Goal: Communication & Community: Answer question/provide support

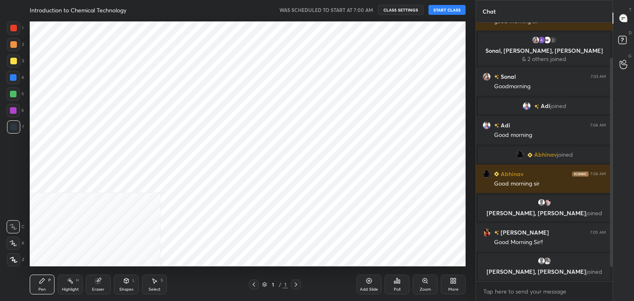
scroll to position [59, 0]
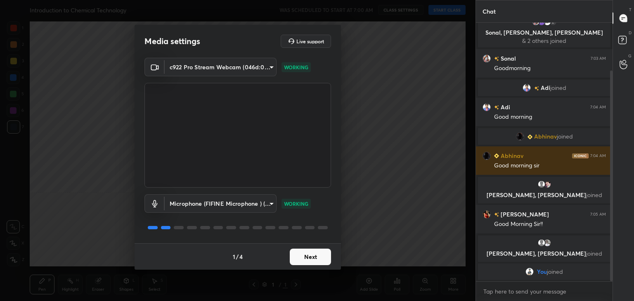
click at [298, 259] on button "Next" at bounding box center [310, 257] width 41 height 17
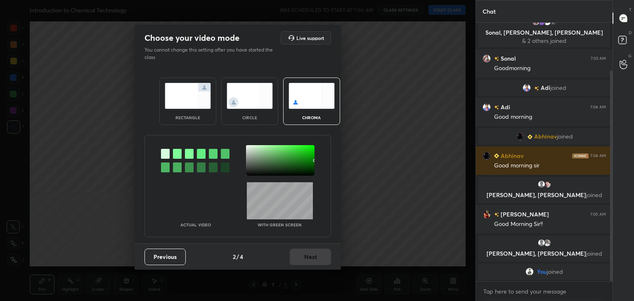
click at [211, 118] on div "rectangle" at bounding box center [187, 101] width 57 height 47
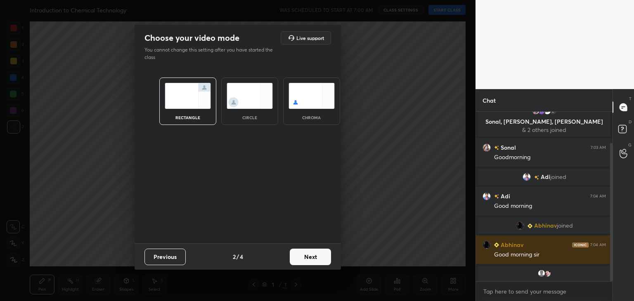
scroll to position [99, 134]
click at [311, 260] on button "Next" at bounding box center [310, 257] width 41 height 17
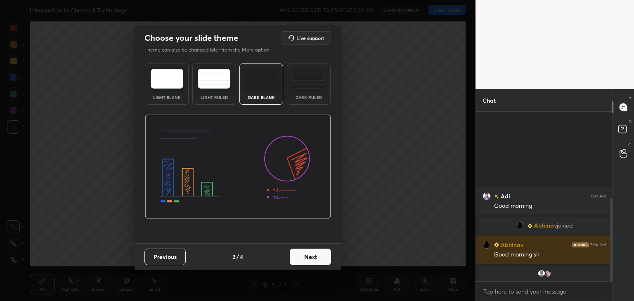
scroll to position [177, 0]
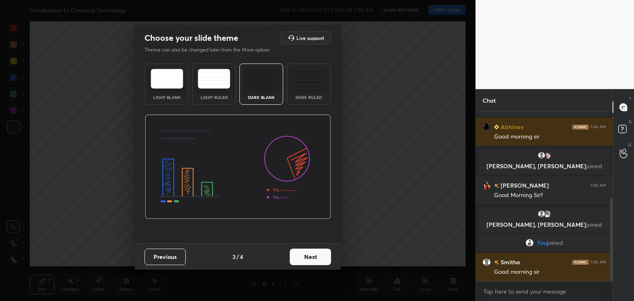
click at [317, 259] on button "Next" at bounding box center [310, 257] width 41 height 17
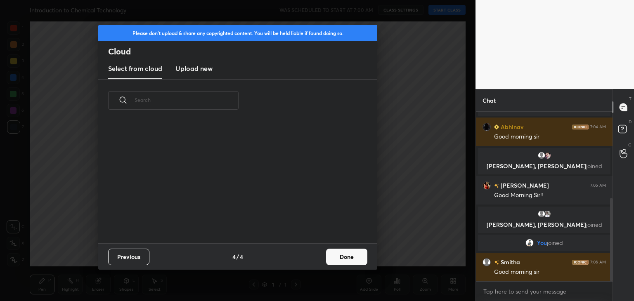
scroll to position [122, 265]
click at [343, 254] on button "Done" at bounding box center [346, 257] width 41 height 17
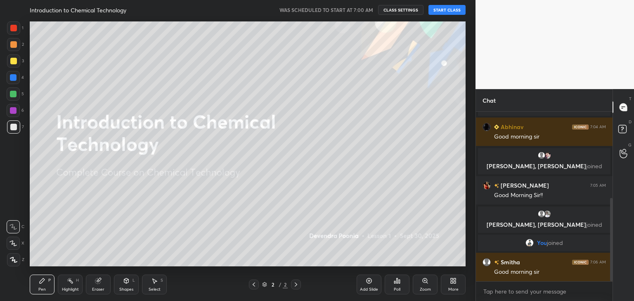
click at [446, 8] on button "START CLASS" at bounding box center [447, 10] width 37 height 10
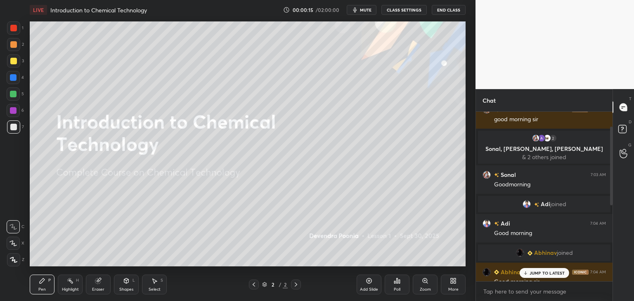
drag, startPoint x: 612, startPoint y: 229, endPoint x: 612, endPoint y: 152, distance: 76.8
click at [612, 152] on div at bounding box center [611, 166] width 2 height 79
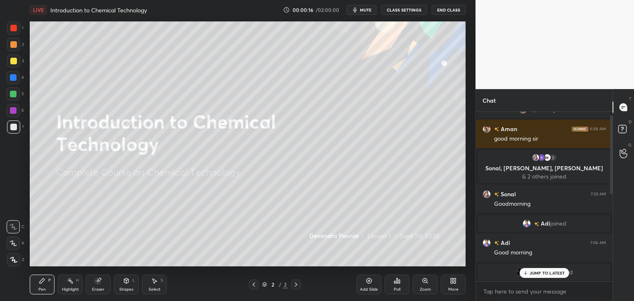
scroll to position [0, 0]
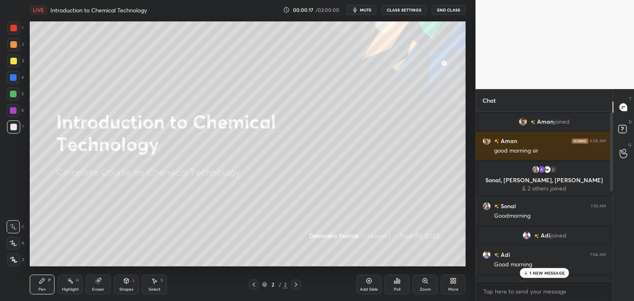
drag, startPoint x: 612, startPoint y: 152, endPoint x: 612, endPoint y: 133, distance: 19.4
click at [612, 133] on div at bounding box center [611, 152] width 2 height 79
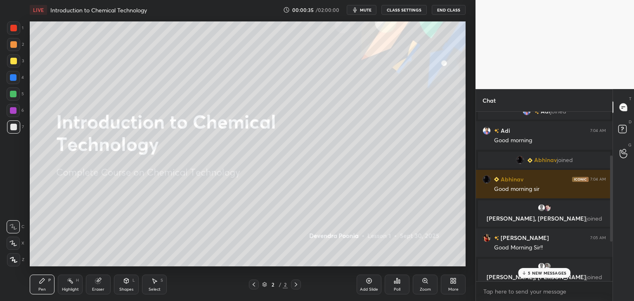
scroll to position [130, 0]
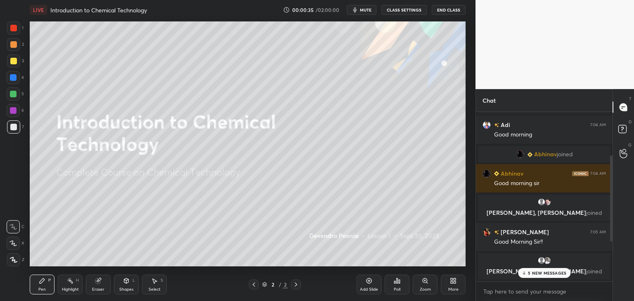
drag, startPoint x: 612, startPoint y: 167, endPoint x: 610, endPoint y: 202, distance: 35.1
click at [610, 202] on div at bounding box center [611, 199] width 2 height 86
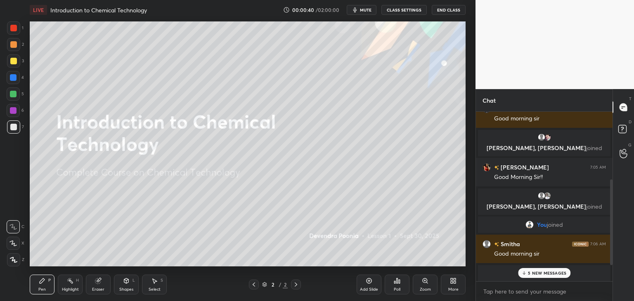
scroll to position [197, 0]
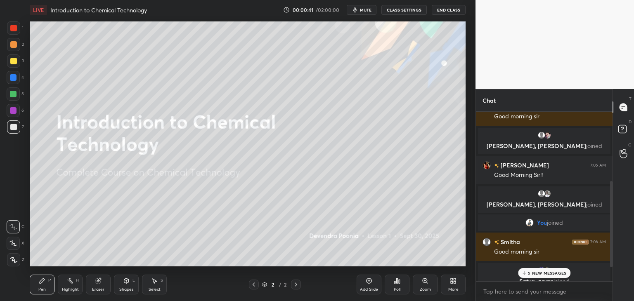
drag, startPoint x: 611, startPoint y: 197, endPoint x: 611, endPoint y: 231, distance: 33.9
click at [611, 231] on div at bounding box center [611, 224] width 2 height 86
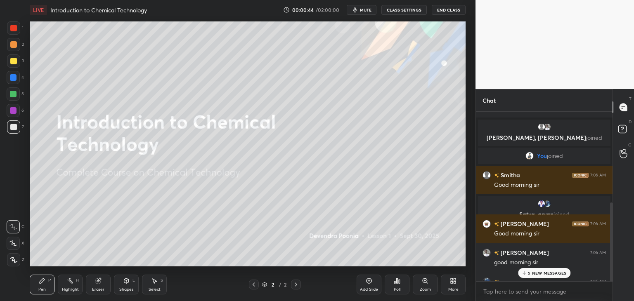
drag, startPoint x: 611, startPoint y: 231, endPoint x: 611, endPoint y: 266, distance: 35.1
click at [611, 266] on div at bounding box center [611, 246] width 2 height 86
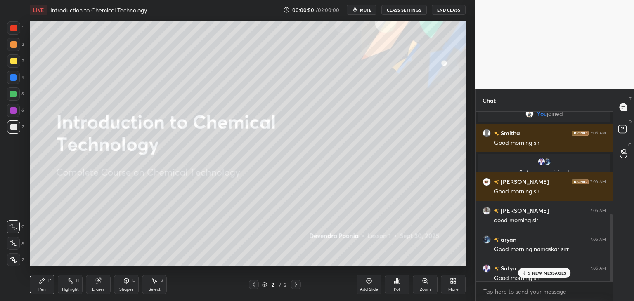
scroll to position [312, 0]
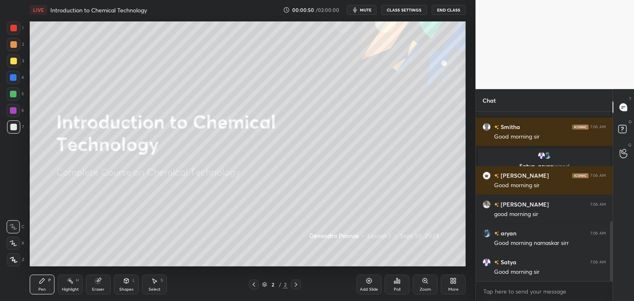
drag, startPoint x: 611, startPoint y: 237, endPoint x: 611, endPoint y: 271, distance: 34.7
click at [611, 271] on div at bounding box center [611, 252] width 2 height 60
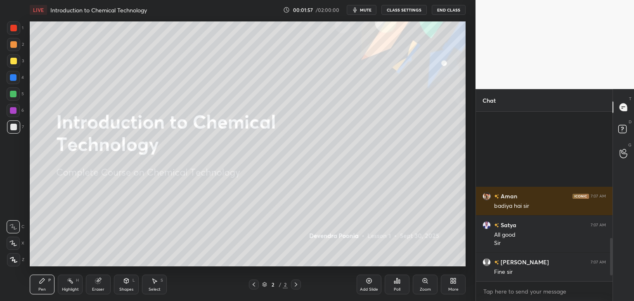
scroll to position [602, 0]
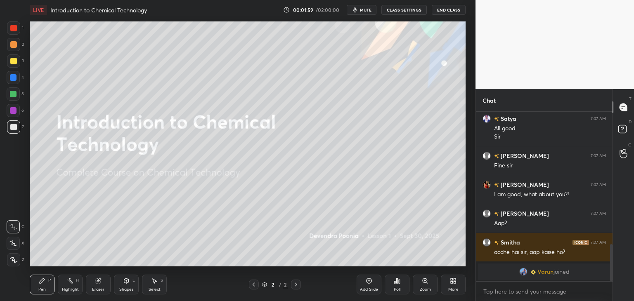
click at [450, 281] on icon at bounding box center [453, 281] width 7 height 7
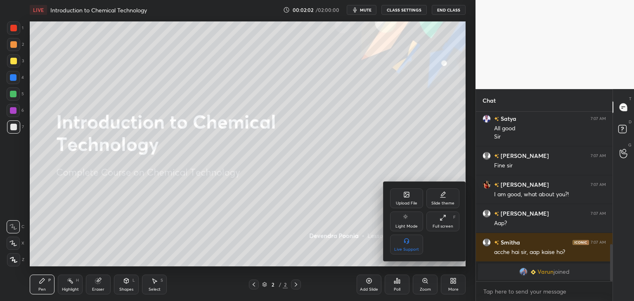
click at [418, 197] on div "Upload File" at bounding box center [406, 199] width 33 height 20
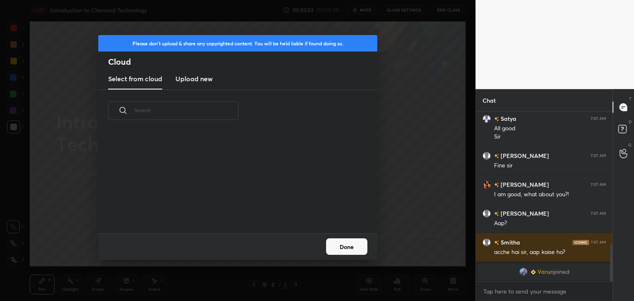
scroll to position [102, 265]
click at [187, 70] on new "Upload new" at bounding box center [193, 79] width 37 height 21
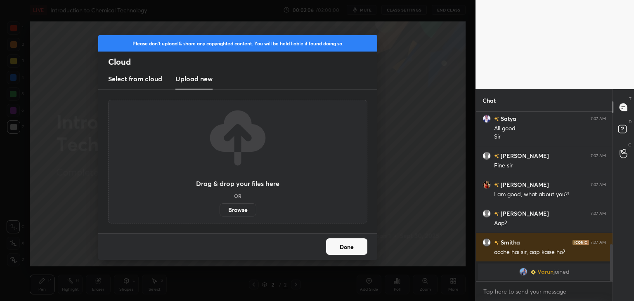
click at [242, 212] on label "Browse" at bounding box center [238, 210] width 37 height 13
click at [220, 212] on input "Browse" at bounding box center [220, 210] width 0 height 13
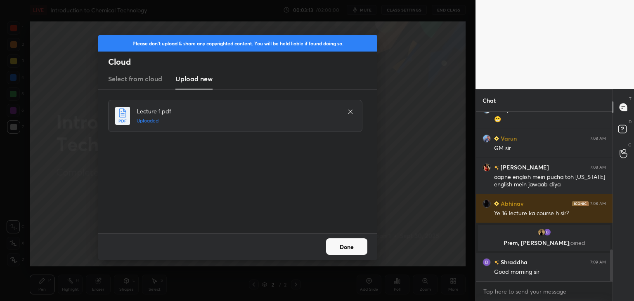
scroll to position [736, 0]
click at [341, 245] on button "Done" at bounding box center [346, 247] width 41 height 17
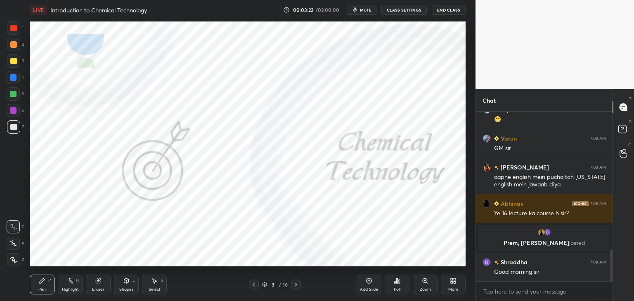
click at [251, 285] on icon at bounding box center [254, 285] width 7 height 7
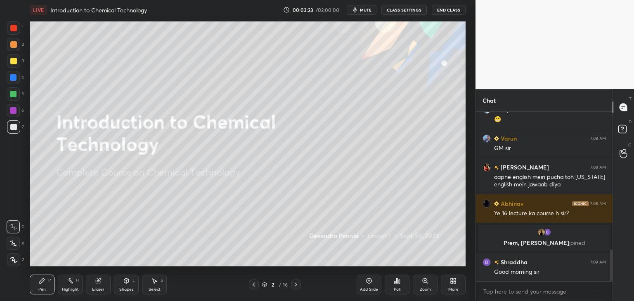
click at [266, 283] on icon at bounding box center [264, 284] width 5 height 5
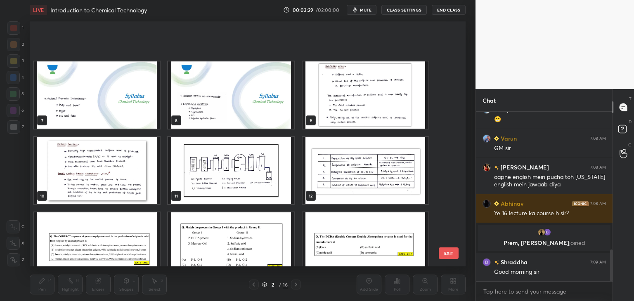
scroll to position [208, 0]
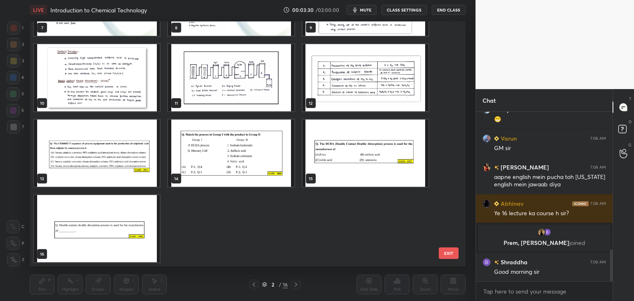
click at [142, 232] on img "grid" at bounding box center [97, 228] width 126 height 67
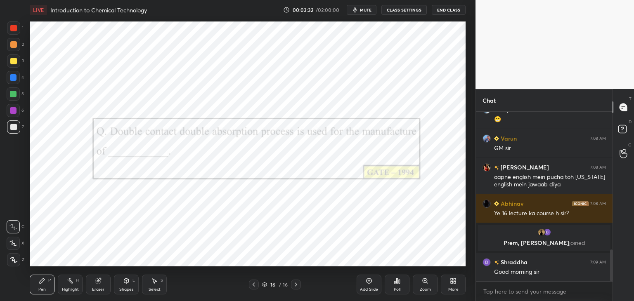
click at [452, 285] on div "More" at bounding box center [453, 285] width 25 height 20
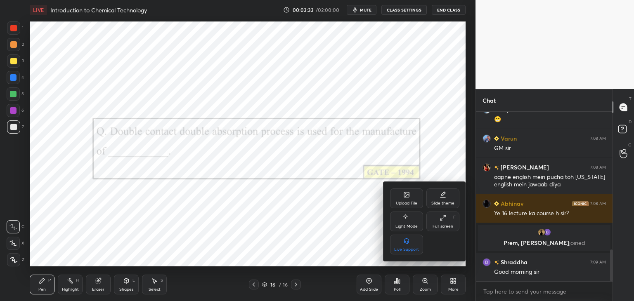
click at [413, 201] on div "Upload File" at bounding box center [406, 203] width 21 height 4
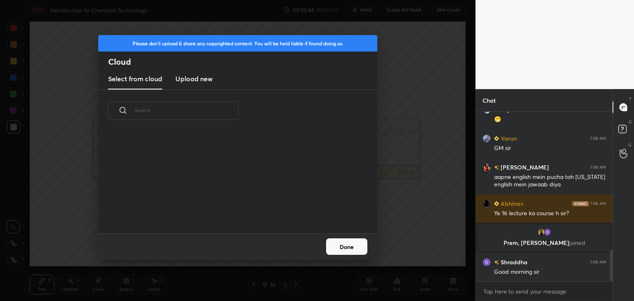
scroll to position [773, 0]
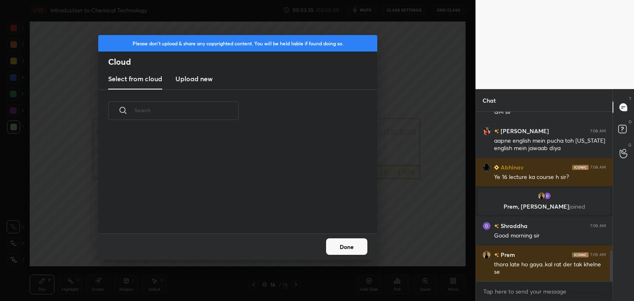
click at [199, 84] on new "Upload new" at bounding box center [193, 79] width 37 height 21
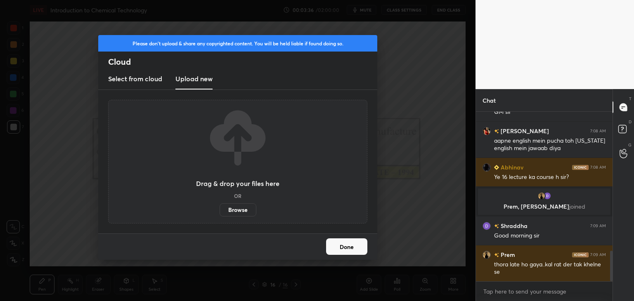
click at [235, 211] on label "Browse" at bounding box center [238, 210] width 37 height 13
click at [220, 211] on input "Browse" at bounding box center [220, 210] width 0 height 13
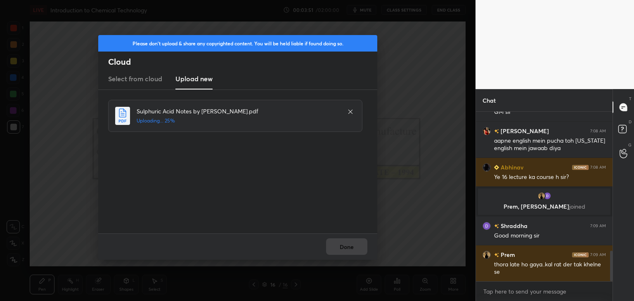
scroll to position [802, 0]
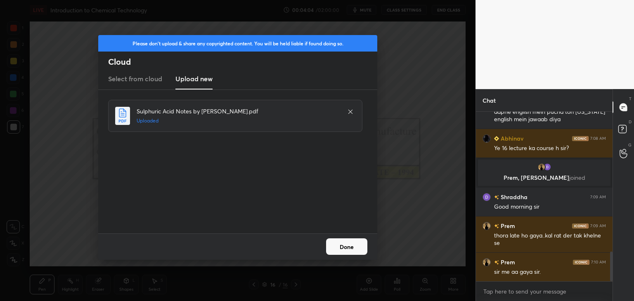
click at [342, 250] on button "Done" at bounding box center [346, 247] width 41 height 17
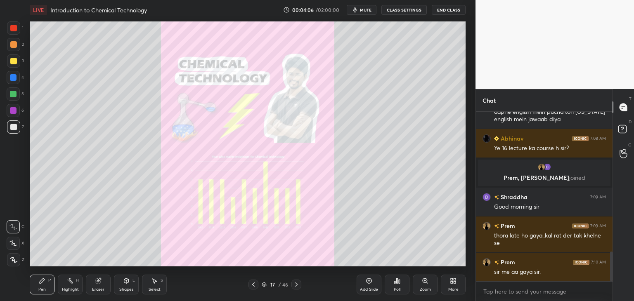
click at [251, 287] on icon at bounding box center [253, 285] width 7 height 7
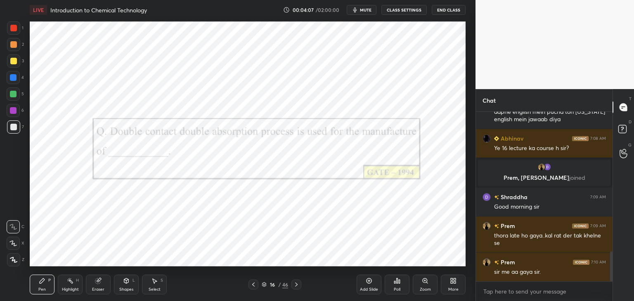
click at [262, 286] on icon at bounding box center [264, 284] width 5 height 5
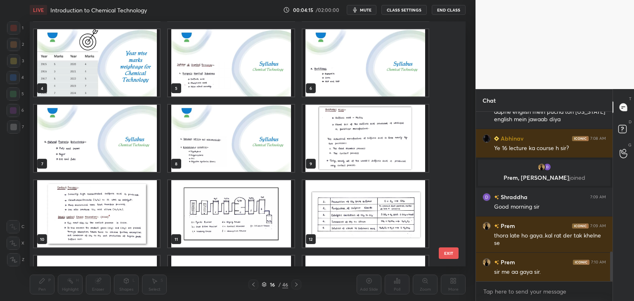
scroll to position [0, 0]
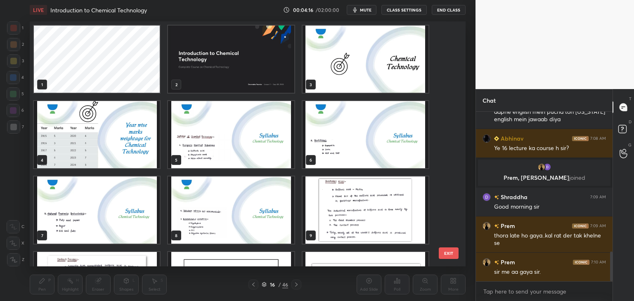
click at [272, 52] on img "grid" at bounding box center [231, 59] width 126 height 67
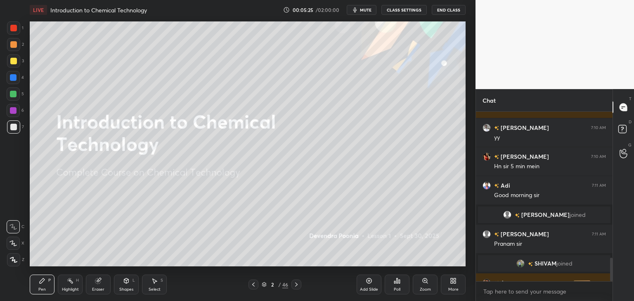
scroll to position [1054, 0]
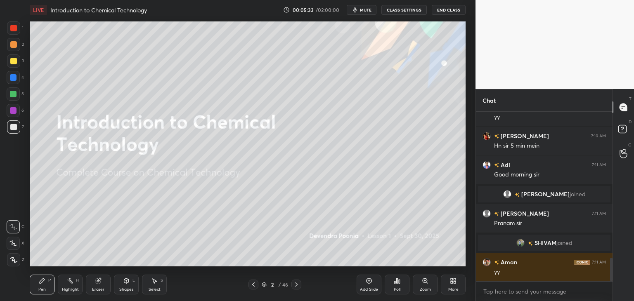
click at [12, 258] on icon at bounding box center [13, 260] width 7 height 6
click at [262, 284] on icon at bounding box center [264, 284] width 5 height 5
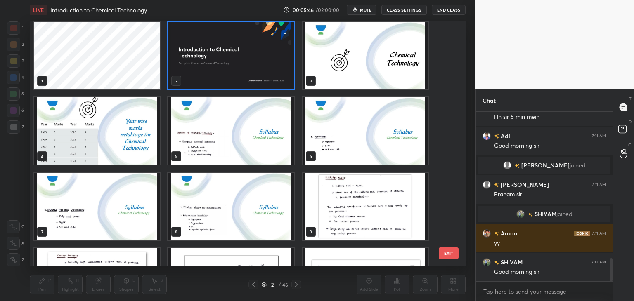
scroll to position [0, 0]
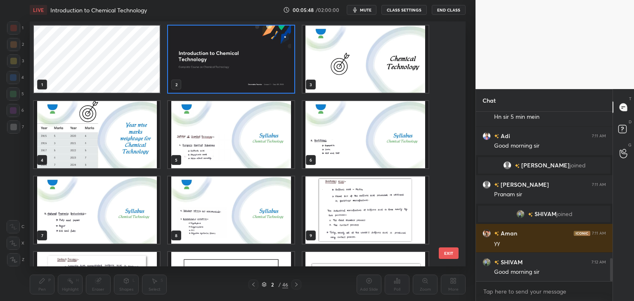
click at [269, 83] on img "grid" at bounding box center [231, 59] width 126 height 67
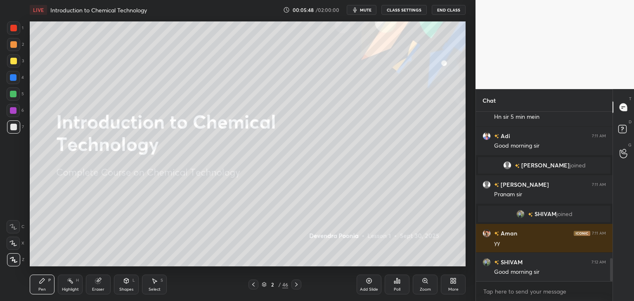
click at [269, 82] on img "grid" at bounding box center [231, 59] width 126 height 67
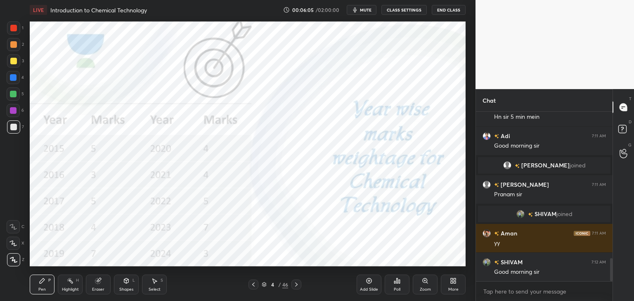
click at [12, 111] on div at bounding box center [13, 110] width 7 height 7
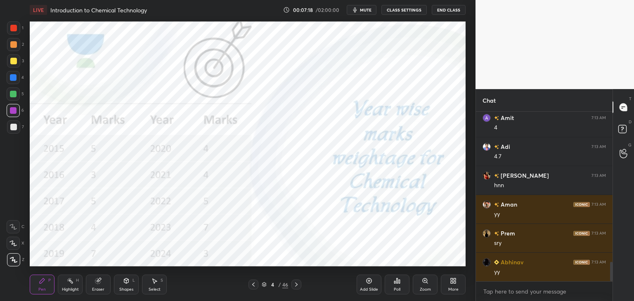
scroll to position [1314, 0]
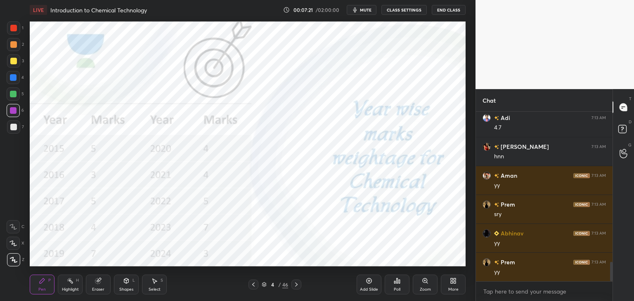
click at [9, 112] on div at bounding box center [13, 110] width 13 height 13
click at [10, 28] on div at bounding box center [13, 28] width 7 height 7
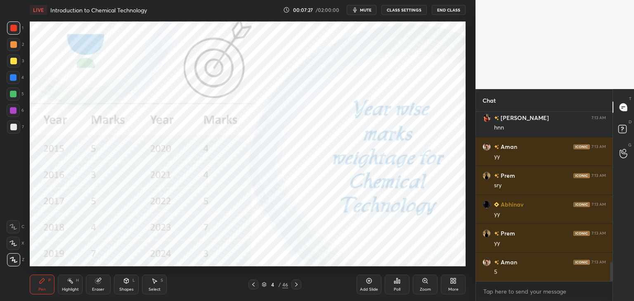
click at [92, 285] on div "Eraser" at bounding box center [98, 285] width 25 height 20
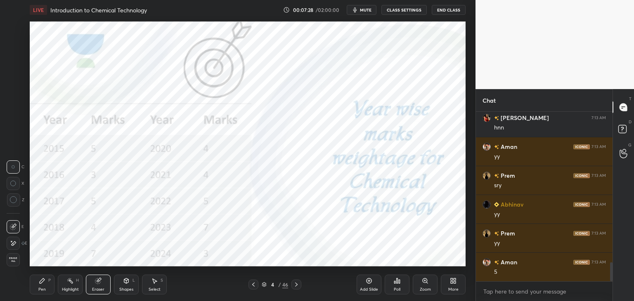
click at [16, 260] on span "Erase all" at bounding box center [13, 260] width 12 height 6
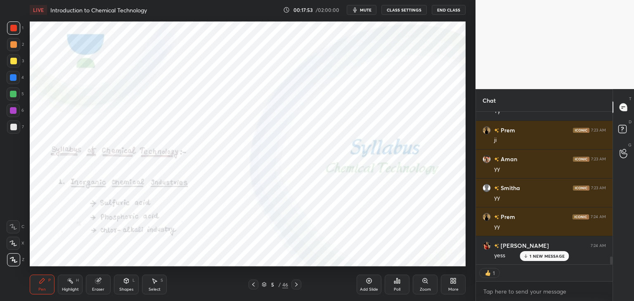
scroll to position [2891, 0]
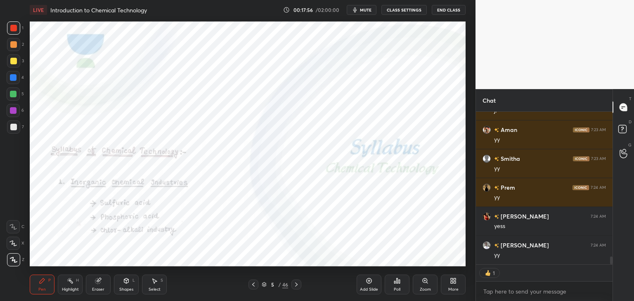
type textarea "x"
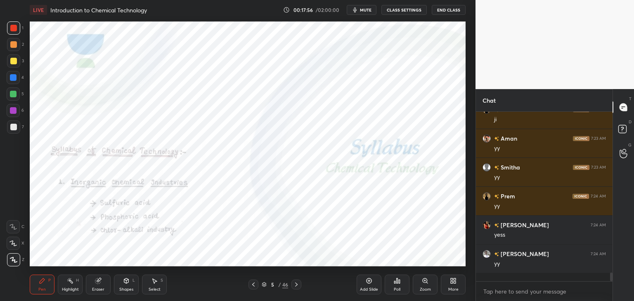
scroll to position [167, 134]
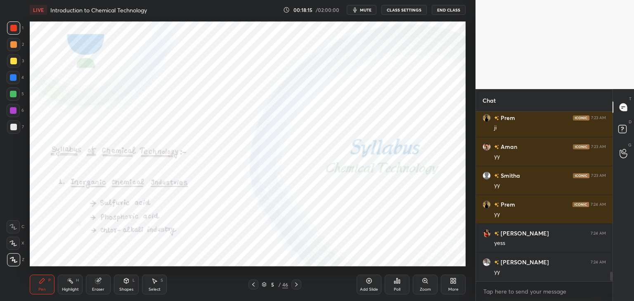
click at [364, 12] on span "mute" at bounding box center [366, 10] width 12 height 6
click at [365, 9] on span "unmute" at bounding box center [365, 10] width 18 height 6
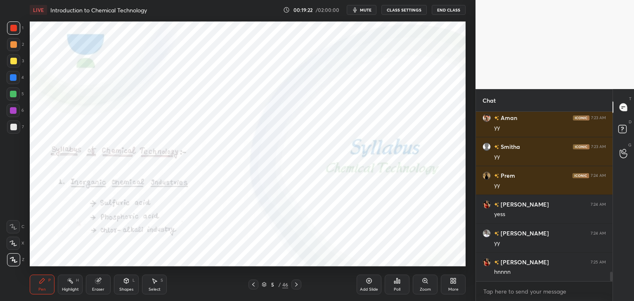
click at [368, 9] on span "mute" at bounding box center [366, 10] width 12 height 6
click at [368, 9] on span "unmute" at bounding box center [365, 10] width 18 height 6
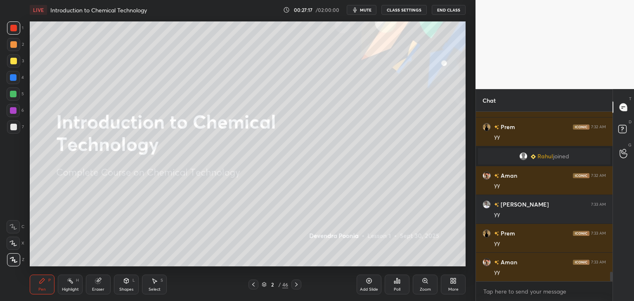
scroll to position [2888, 0]
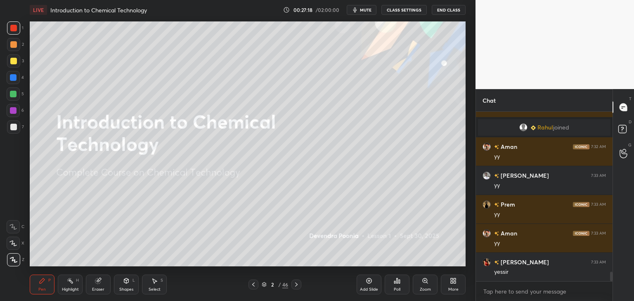
click at [264, 285] on icon at bounding box center [264, 284] width 4 height 2
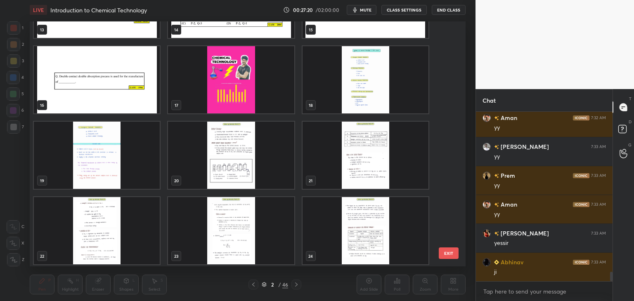
scroll to position [409, 0]
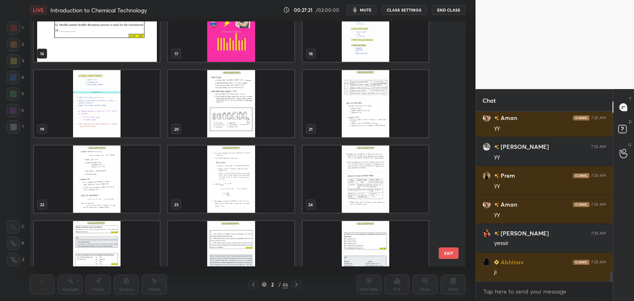
click at [243, 54] on img "grid" at bounding box center [231, 28] width 126 height 67
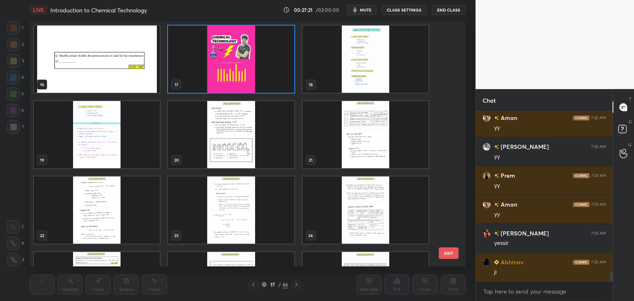
click at [244, 55] on div "16 17 18 19 20 21 22 23 24 25 26 27 28 29 30" at bounding box center [240, 143] width 421 height 245
click at [246, 60] on img "grid" at bounding box center [231, 59] width 126 height 67
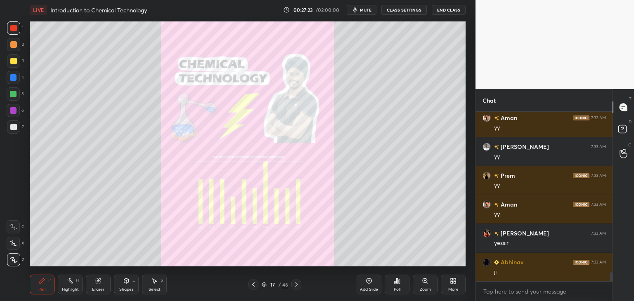
scroll to position [2946, 0]
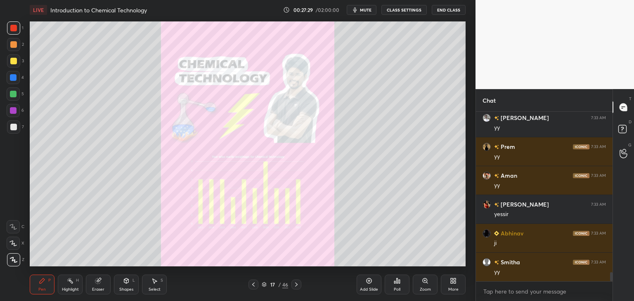
click at [423, 286] on div "Zoom" at bounding box center [425, 285] width 25 height 20
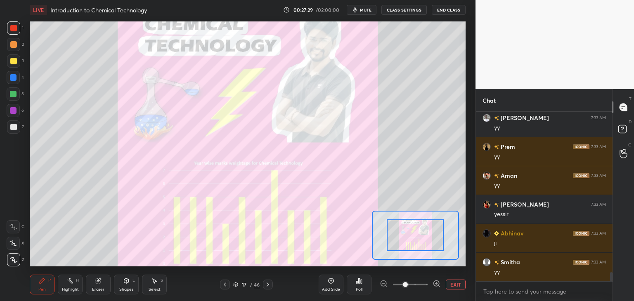
click at [423, 286] on span at bounding box center [410, 285] width 35 height 12
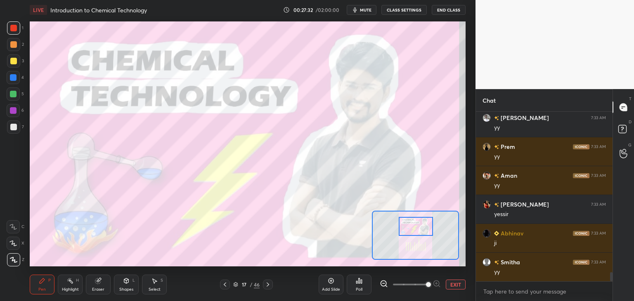
drag, startPoint x: 416, startPoint y: 237, endPoint x: 417, endPoint y: 227, distance: 9.1
click at [417, 227] on div at bounding box center [416, 226] width 34 height 19
click at [270, 284] on icon at bounding box center [268, 285] width 7 height 7
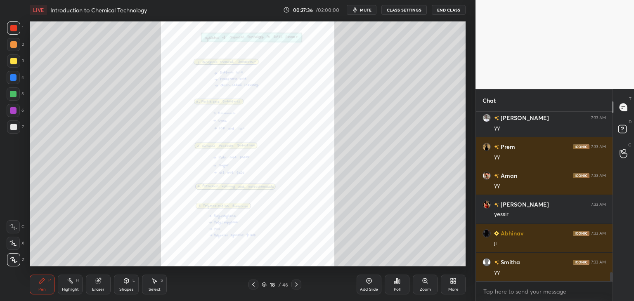
click at [425, 289] on div "Zoom" at bounding box center [425, 290] width 11 height 4
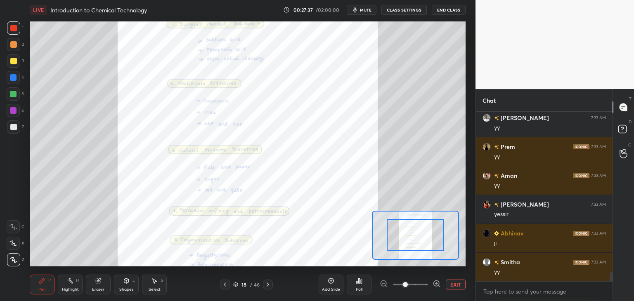
drag, startPoint x: 421, startPoint y: 243, endPoint x: 420, endPoint y: 237, distance: 5.4
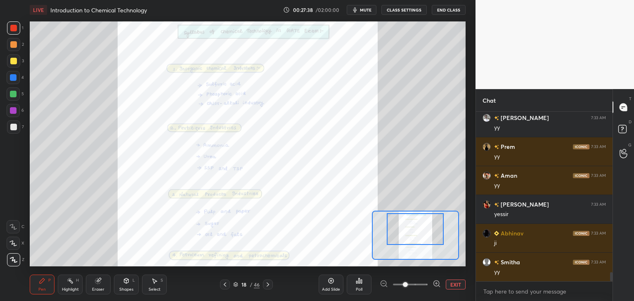
click at [419, 234] on div at bounding box center [415, 229] width 57 height 32
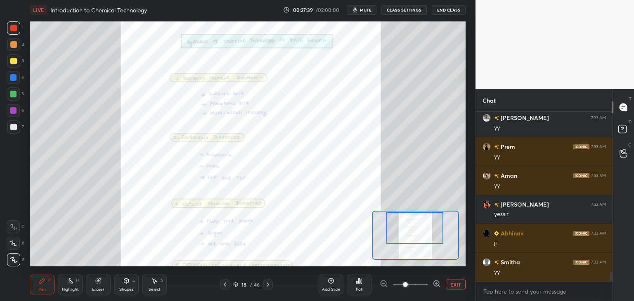
click at [419, 234] on div at bounding box center [414, 228] width 57 height 32
click at [436, 283] on icon at bounding box center [437, 284] width 8 height 8
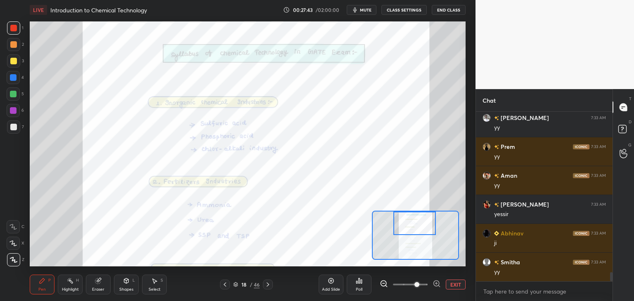
drag, startPoint x: 419, startPoint y: 231, endPoint x: 419, endPoint y: 225, distance: 5.4
click at [419, 225] on div at bounding box center [414, 224] width 43 height 24
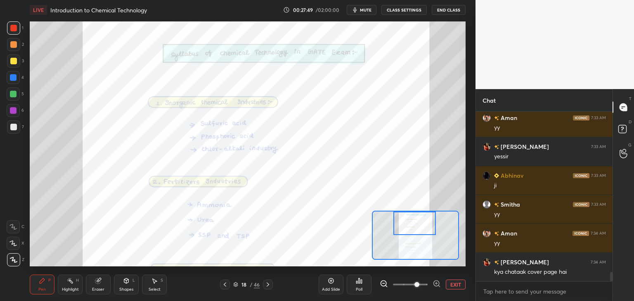
scroll to position [3033, 0]
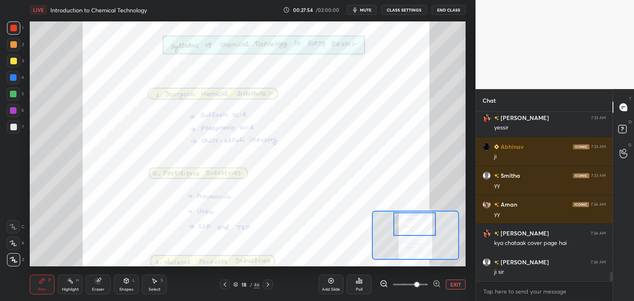
click at [418, 229] on div at bounding box center [414, 225] width 43 height 24
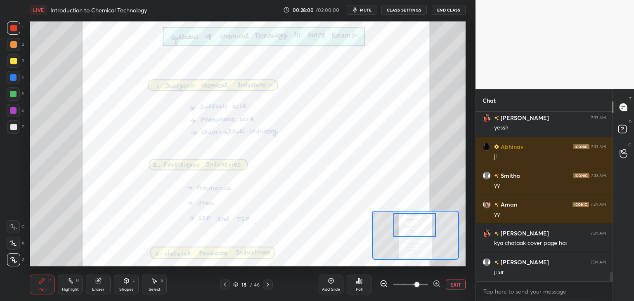
click at [382, 284] on icon at bounding box center [384, 284] width 8 height 8
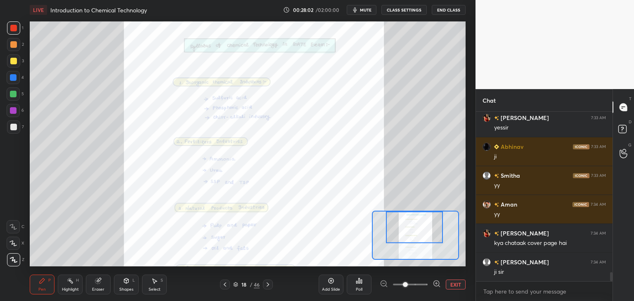
click at [452, 286] on button "EXIT" at bounding box center [456, 285] width 20 height 10
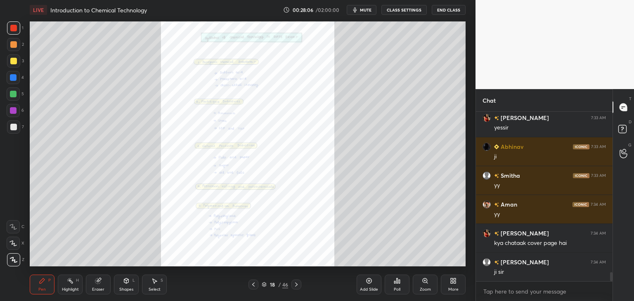
click at [426, 284] on icon at bounding box center [425, 281] width 7 height 7
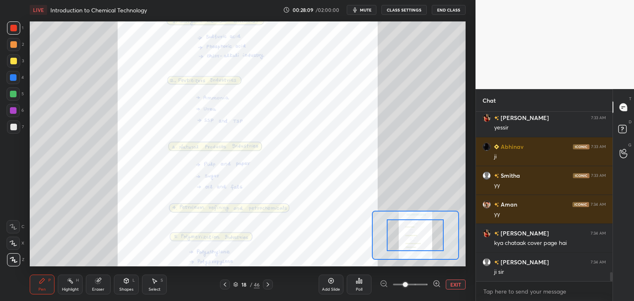
scroll to position [3061, 0]
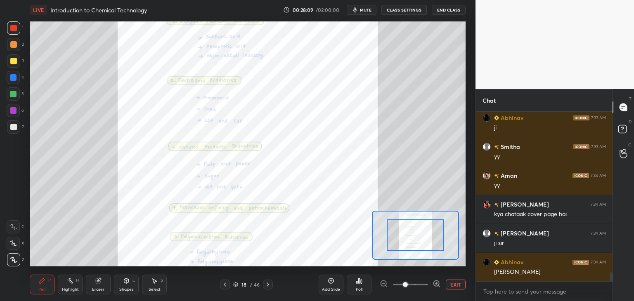
click at [419, 237] on div at bounding box center [415, 236] width 57 height 32
click at [450, 284] on button "EXIT" at bounding box center [456, 285] width 20 height 10
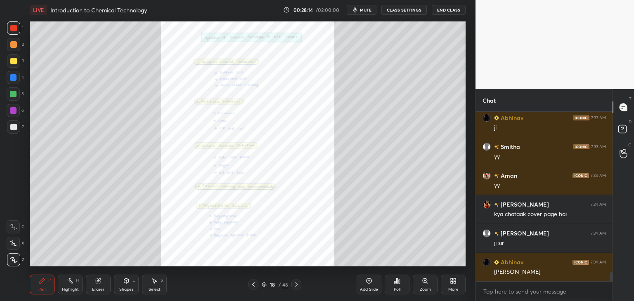
click at [364, 9] on span "mute" at bounding box center [366, 10] width 12 height 6
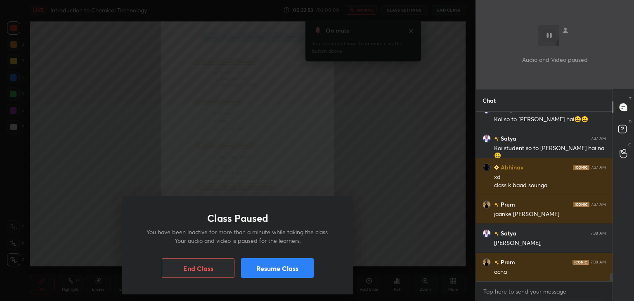
scroll to position [3272, 0]
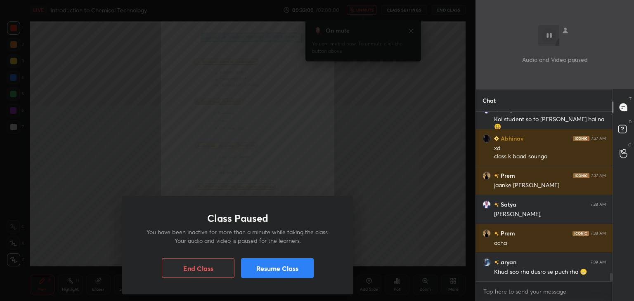
click at [287, 269] on button "Resume Class" at bounding box center [277, 268] width 73 height 20
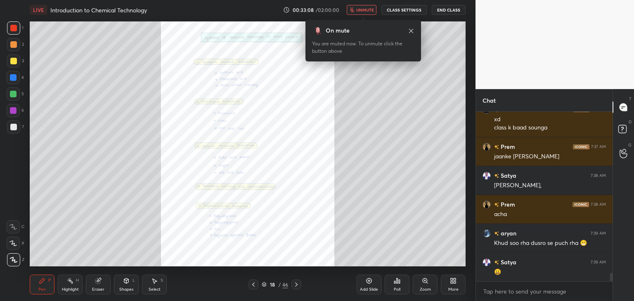
scroll to position [3330, 0]
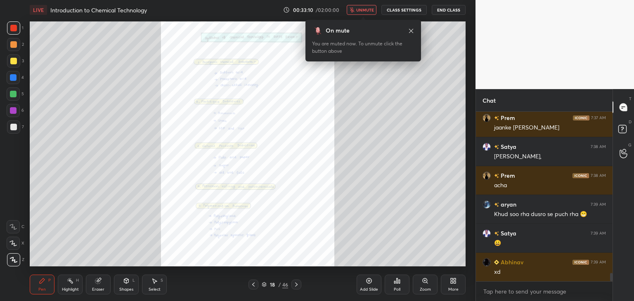
click at [363, 11] on span "unmute" at bounding box center [365, 10] width 18 height 6
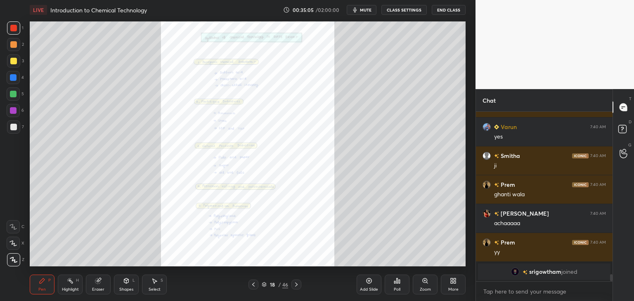
scroll to position [3557, 0]
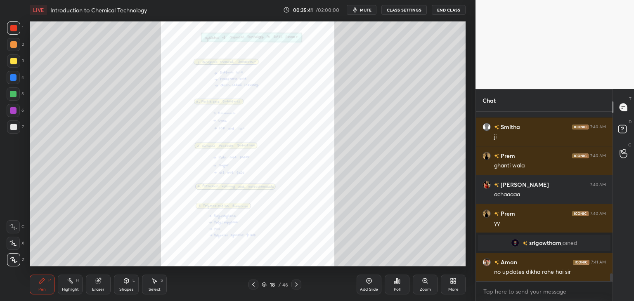
click at [368, 13] on button "mute" at bounding box center [362, 10] width 30 height 10
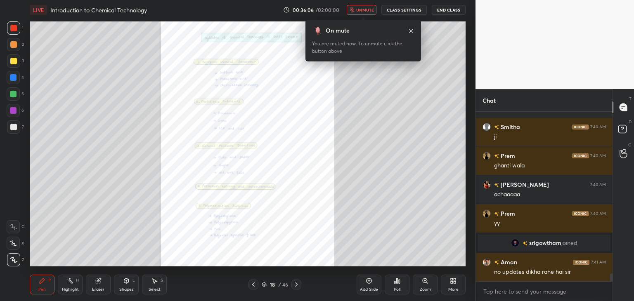
scroll to position [3586, 0]
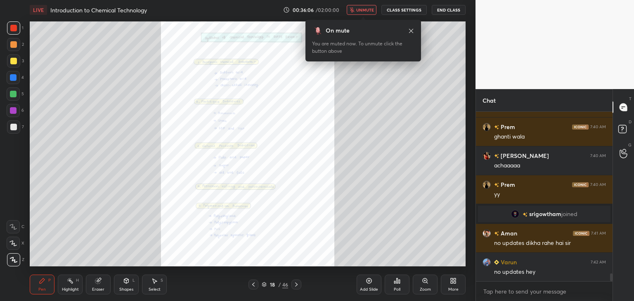
click at [365, 10] on span "unmute" at bounding box center [365, 10] width 18 height 6
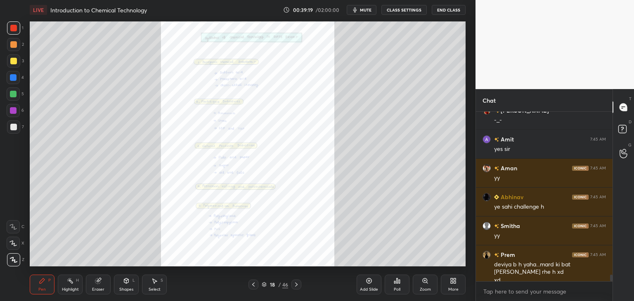
scroll to position [4240, 0]
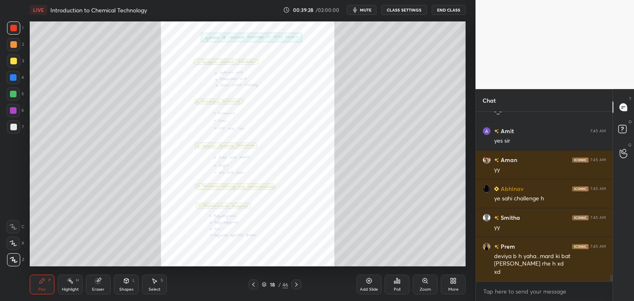
click at [423, 288] on div "Zoom" at bounding box center [425, 290] width 11 height 4
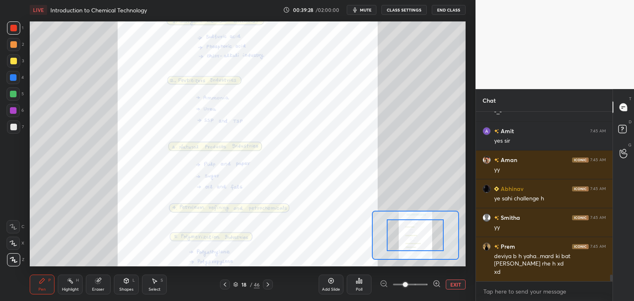
click at [424, 287] on span at bounding box center [410, 285] width 35 height 12
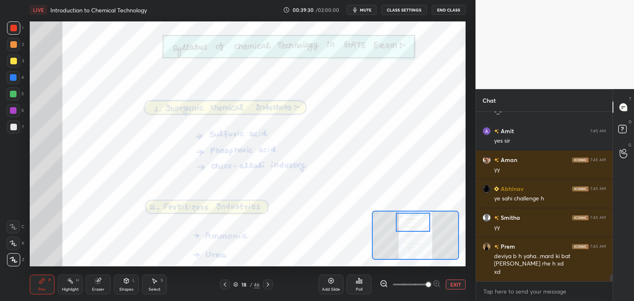
drag, startPoint x: 421, startPoint y: 231, endPoint x: 419, endPoint y: 225, distance: 6.0
click at [419, 225] on div at bounding box center [413, 222] width 34 height 19
drag, startPoint x: 13, startPoint y: 111, endPoint x: 21, endPoint y: 114, distance: 8.1
click at [13, 111] on div at bounding box center [13, 110] width 7 height 7
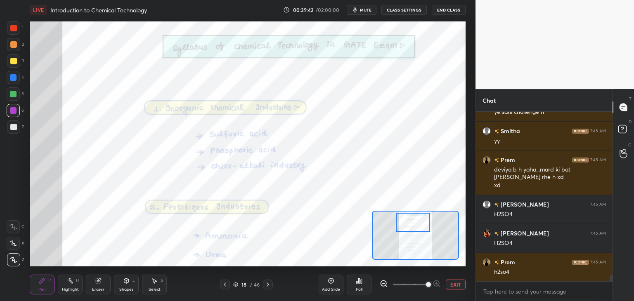
scroll to position [4355, 0]
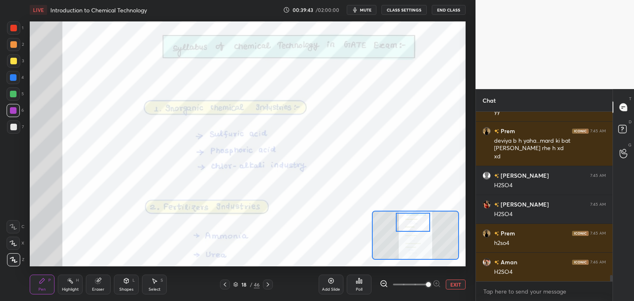
click at [236, 285] on icon at bounding box center [235, 284] width 5 height 5
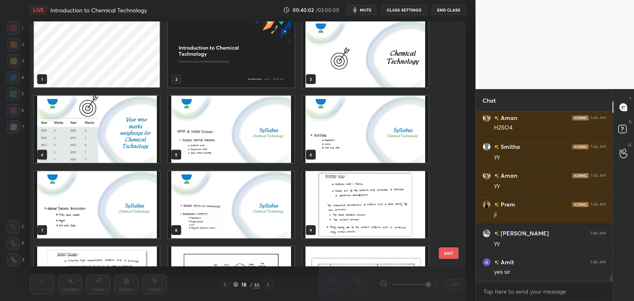
scroll to position [0, 0]
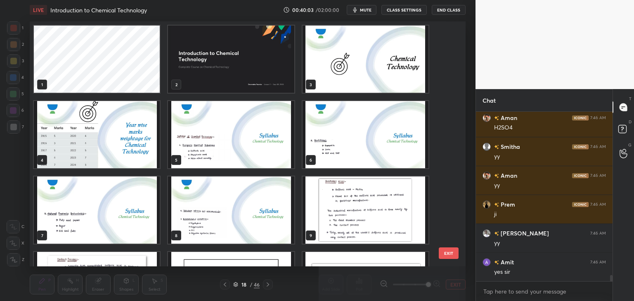
click at [273, 64] on img "grid" at bounding box center [231, 59] width 126 height 67
click at [274, 68] on img "grid" at bounding box center [231, 59] width 126 height 67
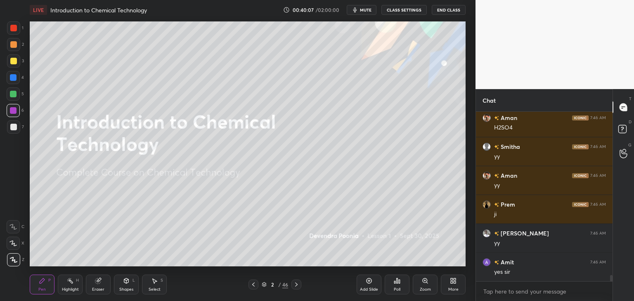
click at [368, 288] on div "Add Slide" at bounding box center [369, 290] width 18 height 4
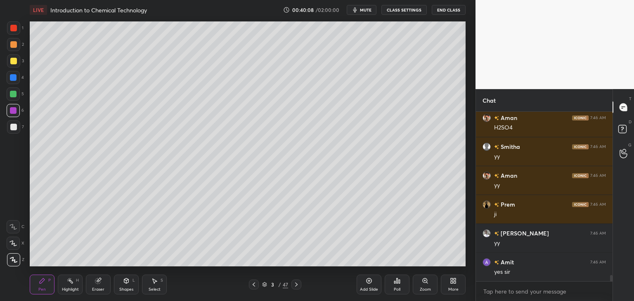
click at [14, 130] on div at bounding box center [13, 127] width 13 height 13
click at [10, 64] on div at bounding box center [13, 60] width 13 height 13
click at [255, 286] on icon at bounding box center [254, 285] width 7 height 7
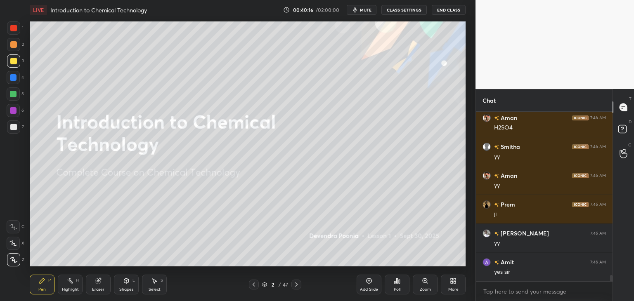
click at [296, 287] on icon at bounding box center [296, 285] width 7 height 7
click at [297, 286] on icon at bounding box center [296, 285] width 7 height 7
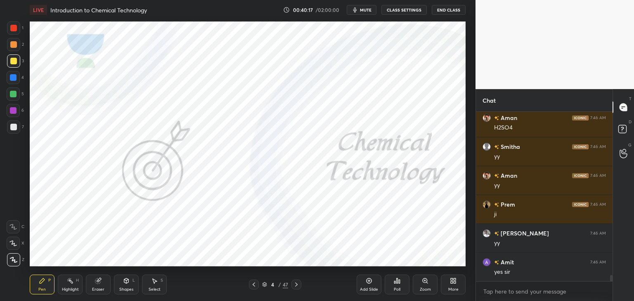
click at [298, 286] on icon at bounding box center [296, 285] width 7 height 7
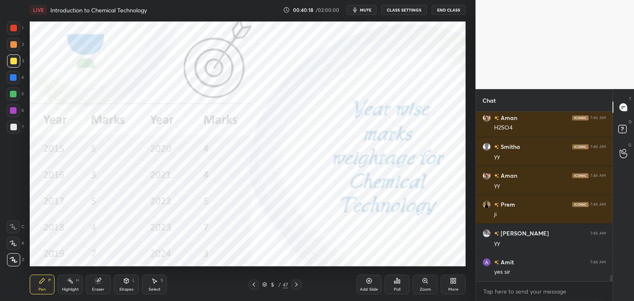
click at [298, 286] on icon at bounding box center [296, 285] width 7 height 7
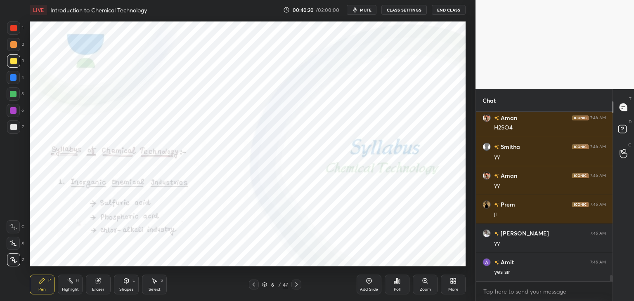
click at [253, 286] on icon at bounding box center [254, 285] width 2 height 4
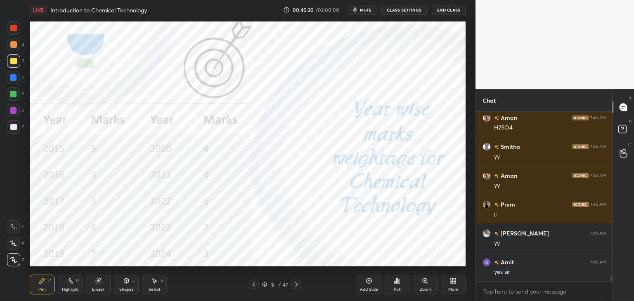
click at [253, 286] on icon at bounding box center [254, 285] width 7 height 7
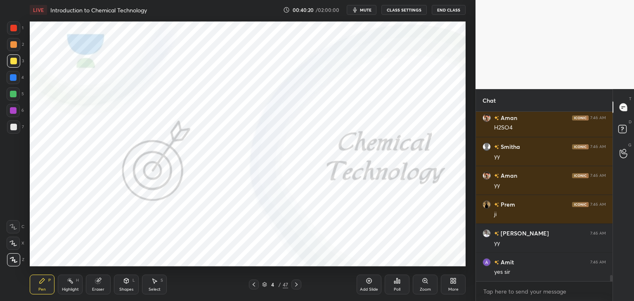
click at [254, 286] on icon at bounding box center [254, 285] width 7 height 7
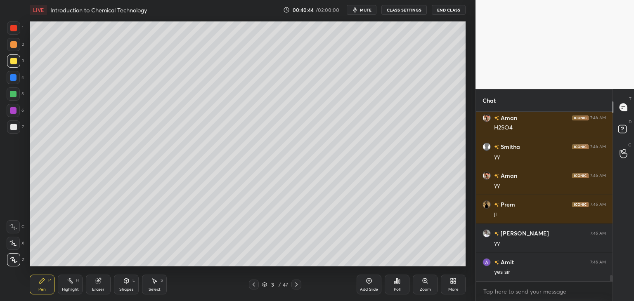
click at [15, 128] on div at bounding box center [13, 127] width 7 height 7
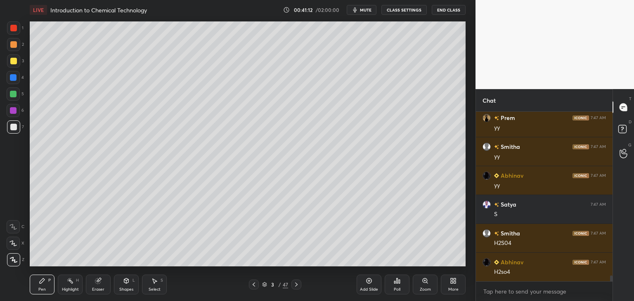
scroll to position [4731, 0]
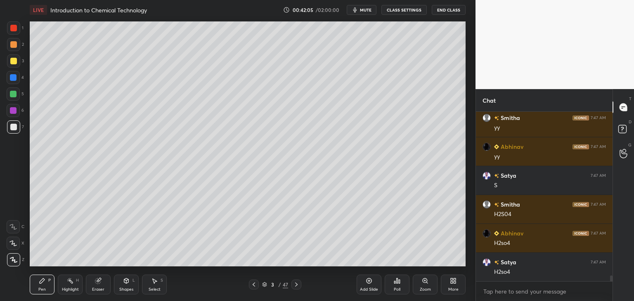
click at [264, 285] on icon at bounding box center [265, 284] width 4 height 2
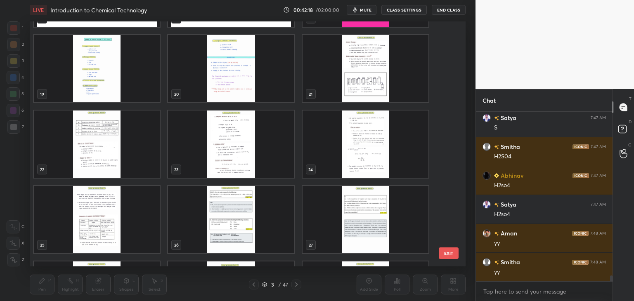
scroll to position [4818, 0]
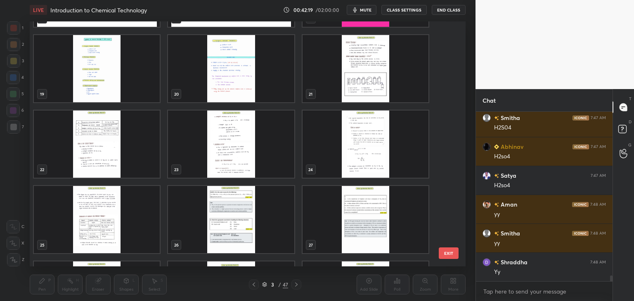
click at [200, 68] on img "grid" at bounding box center [231, 68] width 126 height 67
click at [202, 70] on img "grid" at bounding box center [231, 68] width 126 height 67
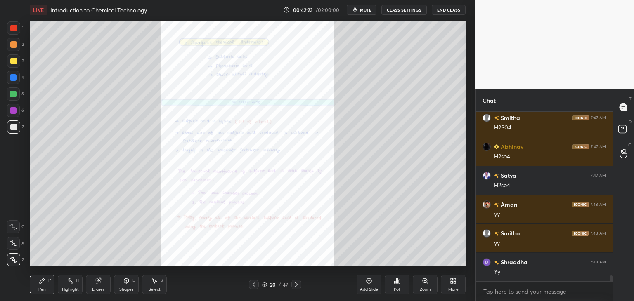
click at [266, 284] on icon at bounding box center [265, 284] width 4 height 2
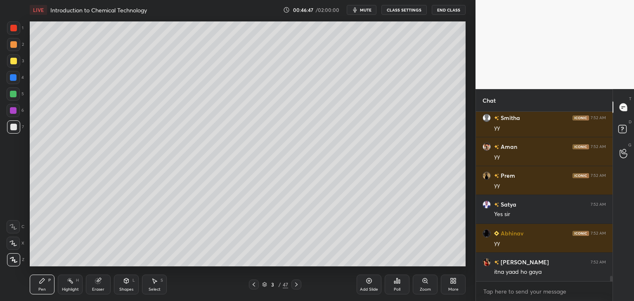
scroll to position [5338, 0]
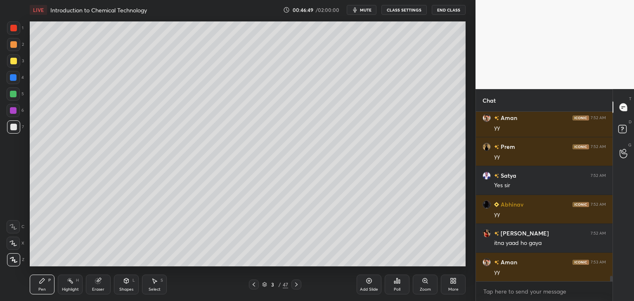
click at [14, 98] on div at bounding box center [13, 94] width 13 height 13
click at [16, 128] on div at bounding box center [13, 127] width 7 height 7
click at [13, 92] on div at bounding box center [13, 94] width 7 height 7
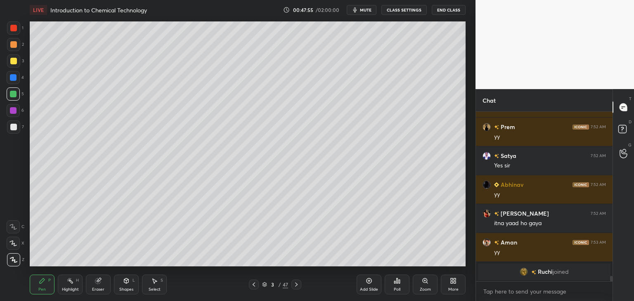
click at [10, 128] on div at bounding box center [13, 127] width 7 height 7
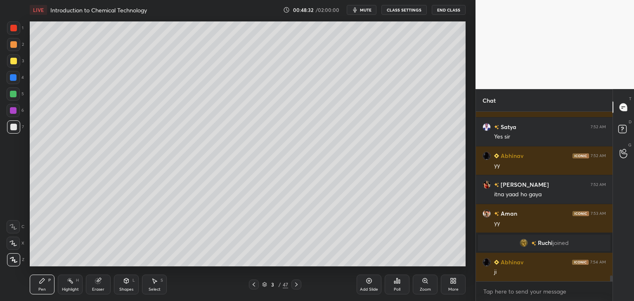
click at [96, 291] on div "Eraser" at bounding box center [98, 290] width 12 height 4
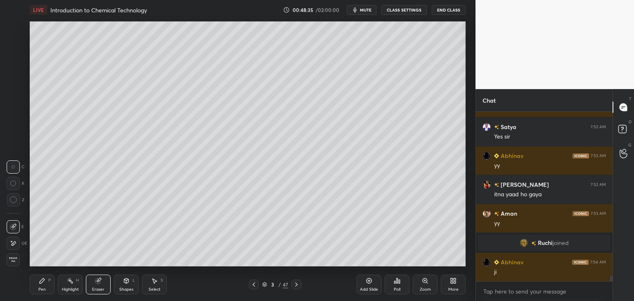
drag, startPoint x: 46, startPoint y: 289, endPoint x: 99, endPoint y: 274, distance: 55.0
click at [46, 289] on div "Pen P" at bounding box center [42, 285] width 25 height 20
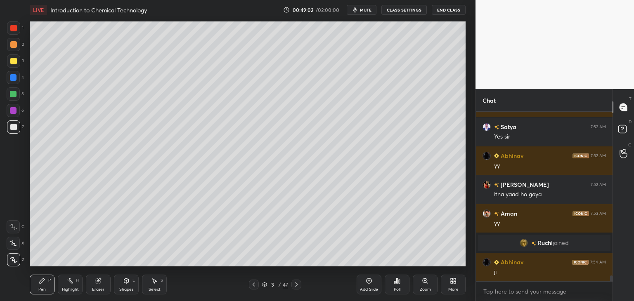
drag, startPoint x: 155, startPoint y: 286, endPoint x: 159, endPoint y: 283, distance: 5.6
click at [155, 286] on div "Select S" at bounding box center [154, 285] width 25 height 20
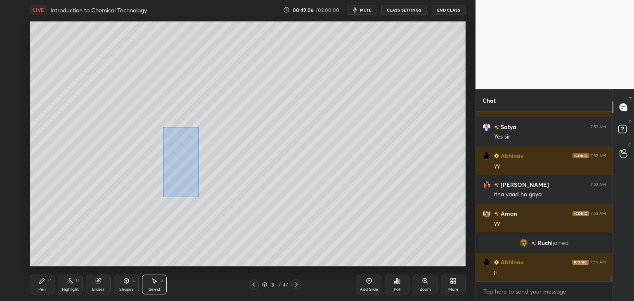
drag, startPoint x: 166, startPoint y: 130, endPoint x: 199, endPoint y: 199, distance: 75.9
click at [199, 197] on div "0 ° Undo Copy Duplicate Duplicate to new slide Delete" at bounding box center [248, 143] width 436 height 245
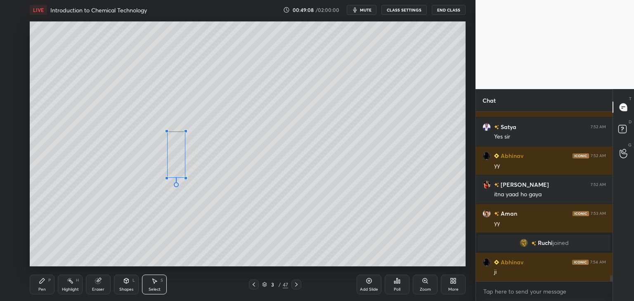
drag, startPoint x: 194, startPoint y: 196, endPoint x: 185, endPoint y: 177, distance: 21.1
click at [185, 177] on div at bounding box center [185, 178] width 3 height 3
click at [286, 168] on div "0 ° Undo Copy Duplicate Duplicate to new slide Delete" at bounding box center [248, 143] width 436 height 245
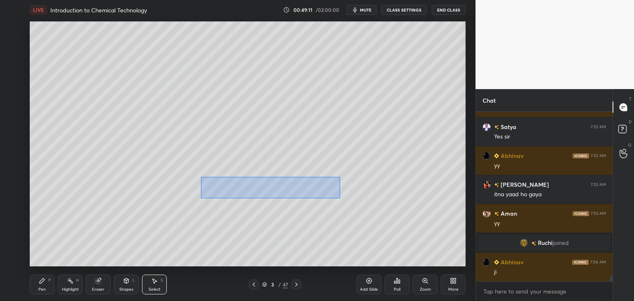
scroll to position [4865, 0]
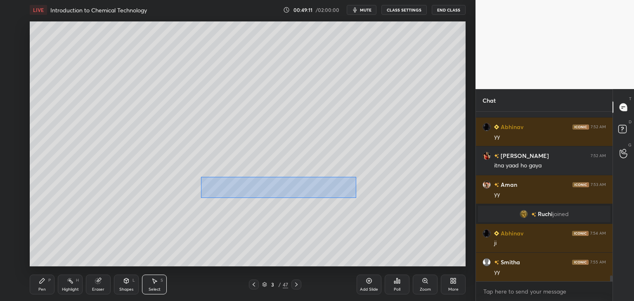
drag, startPoint x: 201, startPoint y: 177, endPoint x: 356, endPoint y: 198, distance: 156.6
click at [356, 198] on div "0 ° Undo Copy Duplicate Duplicate to new slide Delete" at bounding box center [248, 143] width 436 height 245
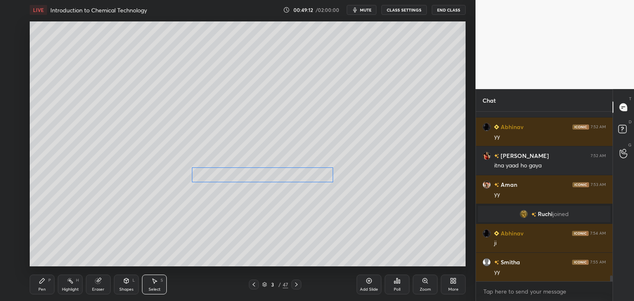
drag, startPoint x: 300, startPoint y: 185, endPoint x: 287, endPoint y: 172, distance: 18.1
click at [287, 172] on div "0 ° Undo Copy Duplicate Duplicate to new slide Delete" at bounding box center [248, 143] width 436 height 245
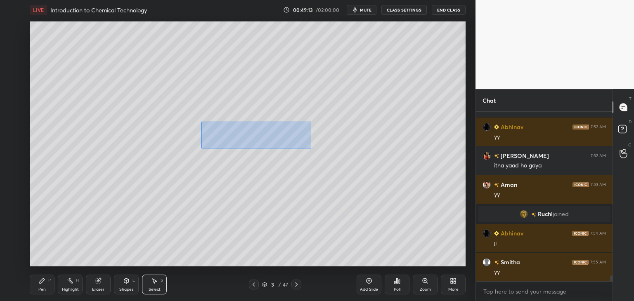
drag, startPoint x: 201, startPoint y: 122, endPoint x: 319, endPoint y: 147, distance: 120.3
click at [319, 148] on div "0 ° Undo Copy Duplicate Duplicate to new slide Delete" at bounding box center [248, 143] width 436 height 245
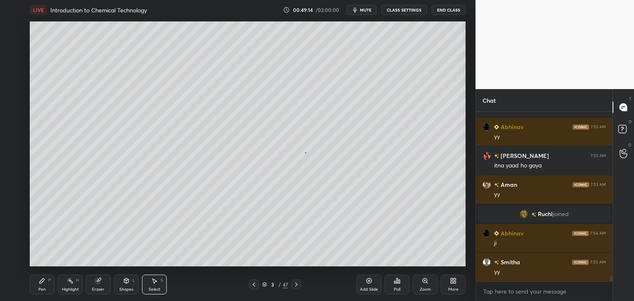
click at [305, 152] on div "0 ° Undo Copy Duplicate Duplicate to new slide Delete" at bounding box center [248, 143] width 436 height 245
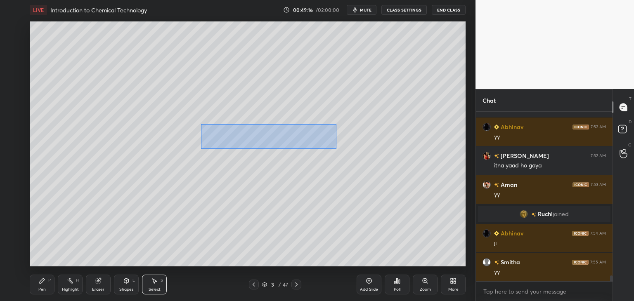
drag, startPoint x: 201, startPoint y: 124, endPoint x: 317, endPoint y: 142, distance: 117.8
click at [337, 148] on div "0 ° Undo Copy Duplicate Duplicate to new slide Delete" at bounding box center [248, 143] width 436 height 245
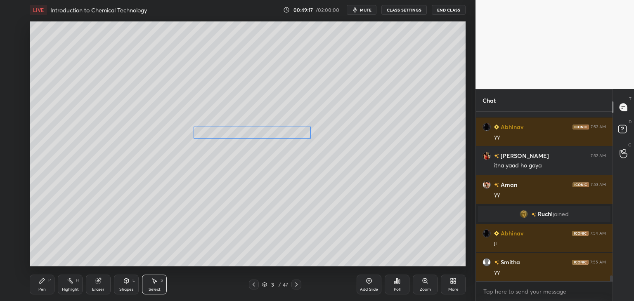
drag, startPoint x: 289, startPoint y: 129, endPoint x: 276, endPoint y: 135, distance: 14.3
click at [277, 129] on div "0 ° Undo Copy Duplicate Duplicate to new slide Delete" at bounding box center [248, 143] width 436 height 245
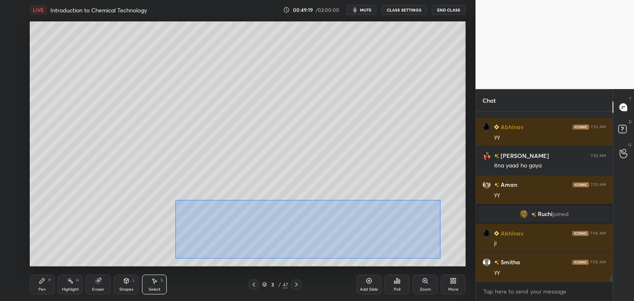
drag, startPoint x: 175, startPoint y: 201, endPoint x: 419, endPoint y: 253, distance: 249.5
click at [438, 256] on div "0 ° Undo Copy Duplicate Duplicate to new slide Delete" at bounding box center [248, 143] width 436 height 245
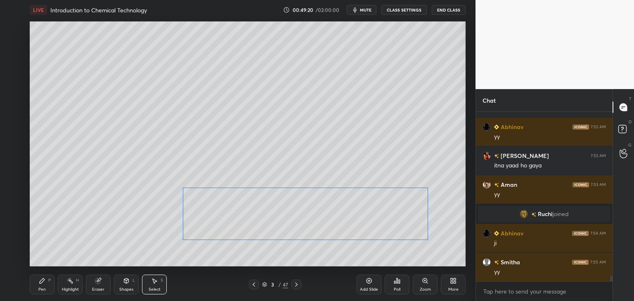
drag, startPoint x: 382, startPoint y: 237, endPoint x: 378, endPoint y: 227, distance: 10.6
click at [378, 227] on div "0 ° Undo Copy Duplicate Duplicate to new slide Delete" at bounding box center [248, 143] width 436 height 245
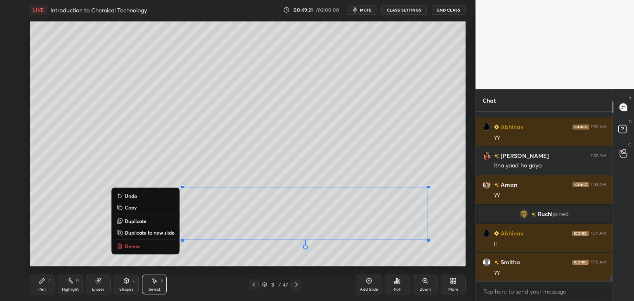
click at [419, 254] on div "0 ° Undo Copy Duplicate Duplicate to new slide Delete" at bounding box center [248, 143] width 436 height 245
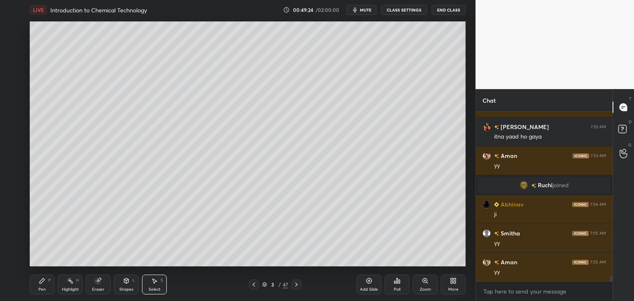
scroll to position [4923, 0]
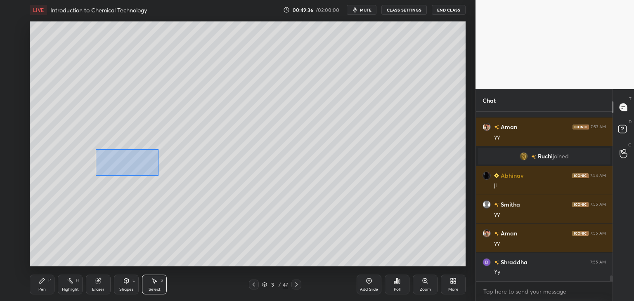
drag, startPoint x: 97, startPoint y: 149, endPoint x: 149, endPoint y: 175, distance: 58.0
click at [158, 177] on div "0 ° Undo Copy Duplicate Duplicate to new slide Delete" at bounding box center [248, 143] width 436 height 245
drag, startPoint x: 132, startPoint y: 164, endPoint x: 135, endPoint y: 157, distance: 7.6
click at [135, 157] on div "0 ° Undo Copy Duplicate Duplicate to new slide Delete" at bounding box center [248, 143] width 436 height 245
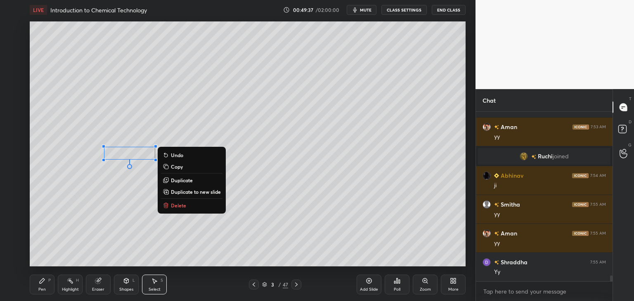
click at [134, 178] on div "0 ° Undo Copy Duplicate Duplicate to new slide Delete" at bounding box center [248, 143] width 436 height 245
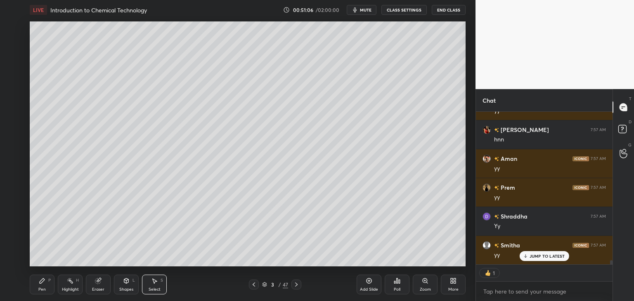
scroll to position [5315, 0]
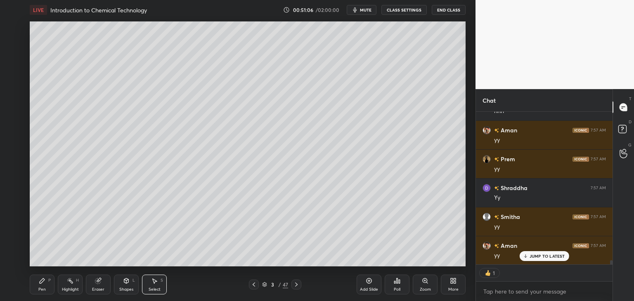
type textarea "x"
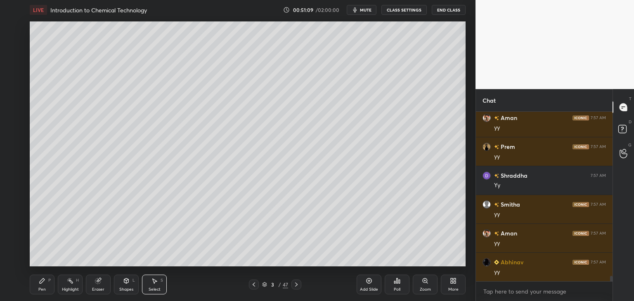
scroll to position [5357, 0]
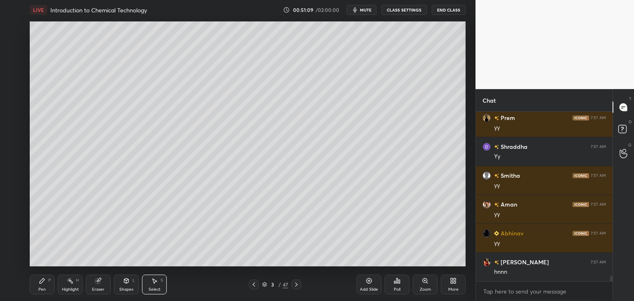
drag, startPoint x: 264, startPoint y: 285, endPoint x: 269, endPoint y: 283, distance: 5.4
click at [264, 286] on icon at bounding box center [264, 284] width 5 height 5
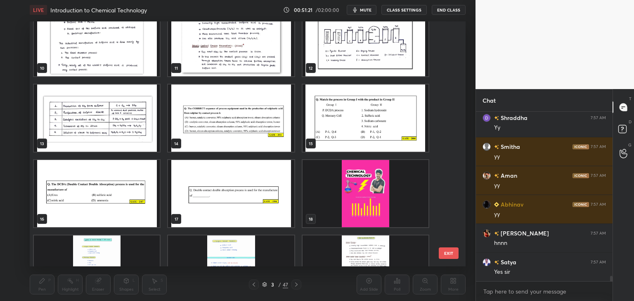
scroll to position [244, 0]
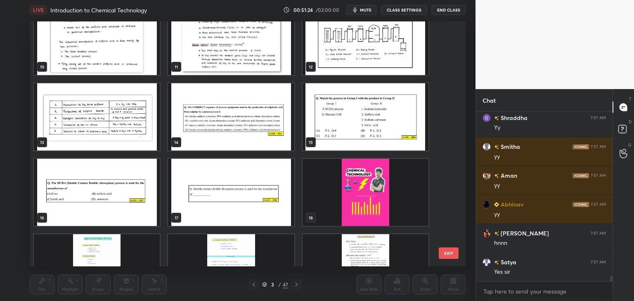
click at [343, 127] on img "grid" at bounding box center [366, 116] width 126 height 67
click at [344, 127] on img "grid" at bounding box center [366, 116] width 126 height 67
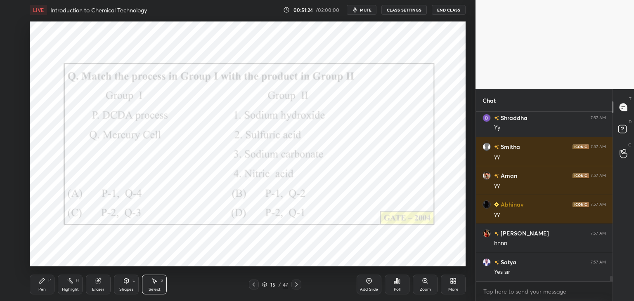
click at [344, 128] on img "grid" at bounding box center [366, 116] width 126 height 67
click at [45, 290] on div "Pen" at bounding box center [41, 290] width 7 height 4
click at [14, 109] on div at bounding box center [13, 110] width 7 height 7
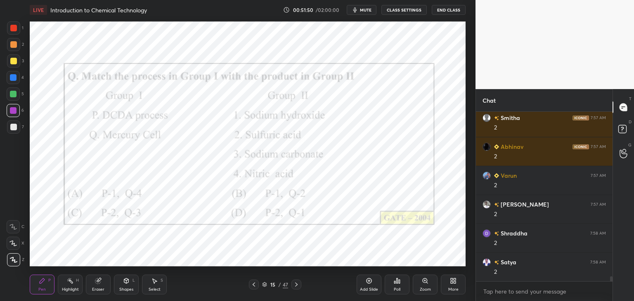
scroll to position [5732, 0]
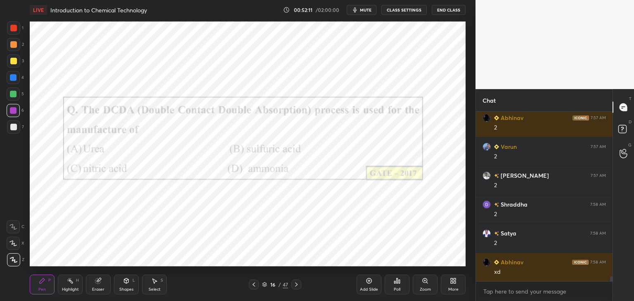
click at [398, 288] on div "Poll" at bounding box center [397, 290] width 7 height 4
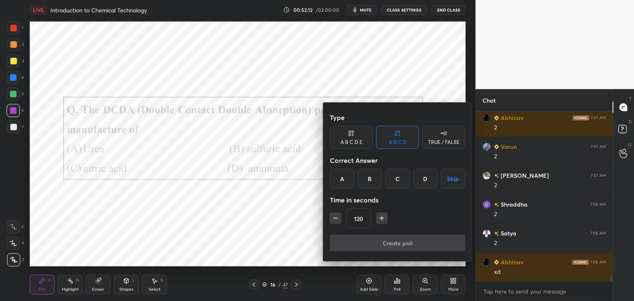
click at [369, 172] on div "B" at bounding box center [370, 179] width 24 height 20
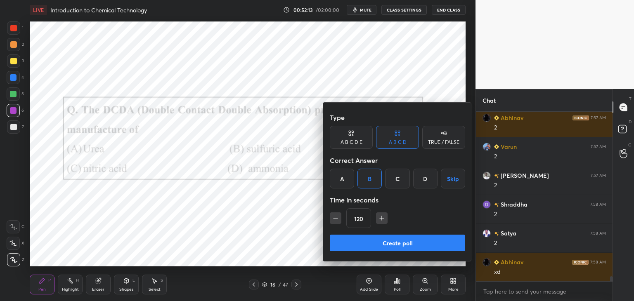
click at [333, 221] on icon "button" at bounding box center [335, 218] width 8 height 8
click at [333, 220] on icon "button" at bounding box center [335, 218] width 8 height 8
click at [334, 221] on icon "button" at bounding box center [335, 218] width 8 height 8
drag, startPoint x: 333, startPoint y: 220, endPoint x: 337, endPoint y: 229, distance: 9.4
click at [333, 222] on icon "button" at bounding box center [335, 218] width 8 height 8
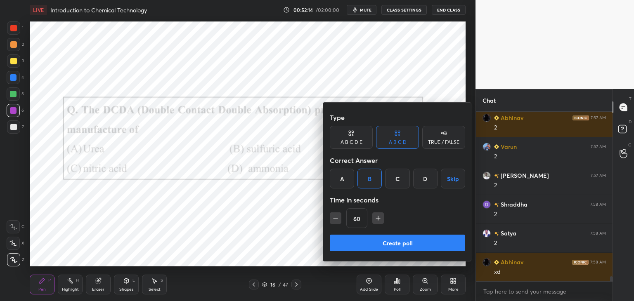
click at [336, 224] on div "60" at bounding box center [397, 218] width 135 height 20
drag, startPoint x: 334, startPoint y: 216, endPoint x: 339, endPoint y: 231, distance: 15.3
click at [334, 217] on icon "button" at bounding box center [335, 218] width 8 height 8
click at [335, 222] on icon "button" at bounding box center [335, 218] width 8 height 8
type input "30"
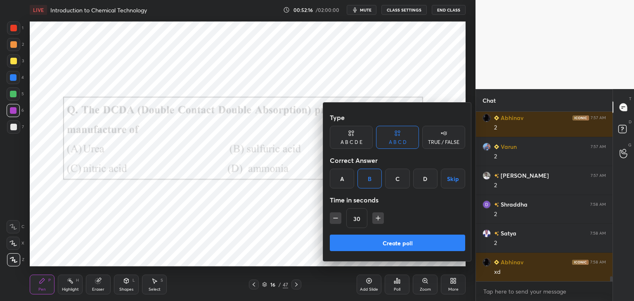
click at [339, 239] on button "Create poll" at bounding box center [397, 243] width 135 height 17
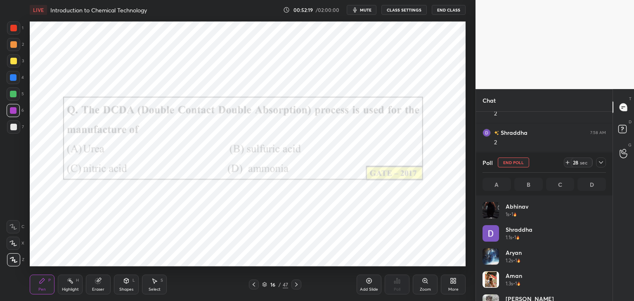
scroll to position [97, 121]
click at [600, 163] on icon at bounding box center [601, 162] width 7 height 7
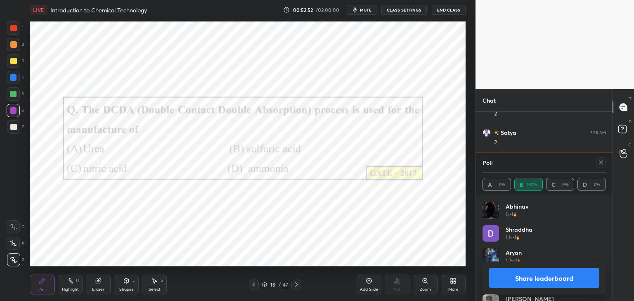
scroll to position [5862, 0]
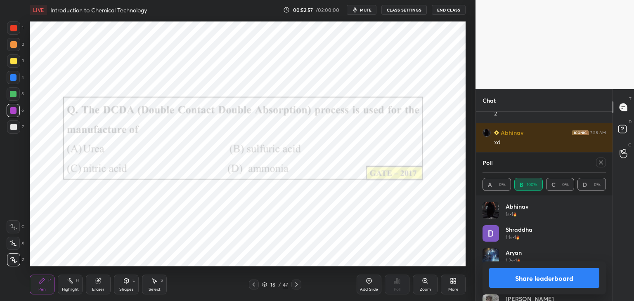
click at [601, 167] on div at bounding box center [601, 163] width 10 height 10
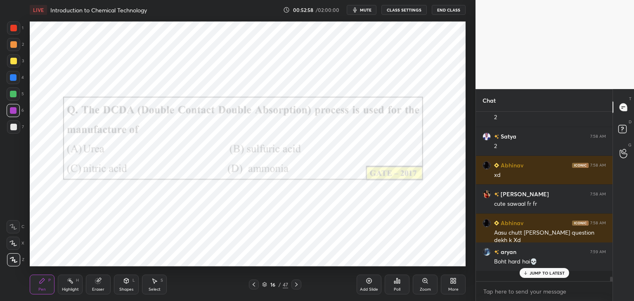
scroll to position [99, 134]
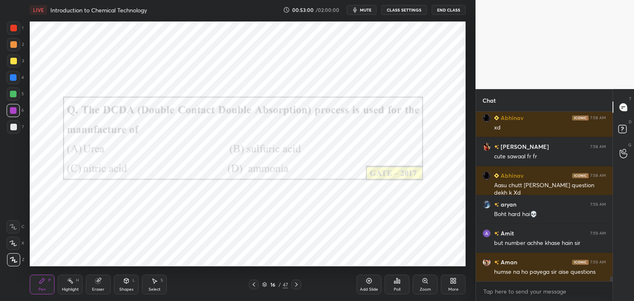
click at [12, 95] on div at bounding box center [13, 94] width 7 height 7
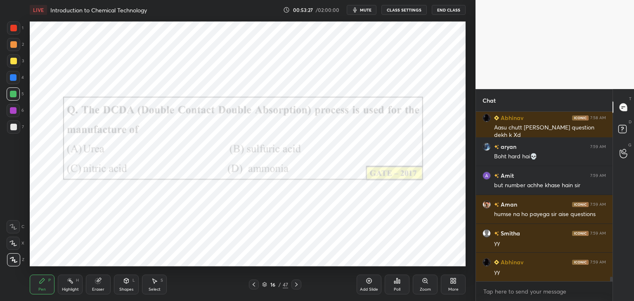
scroll to position [5964, 0]
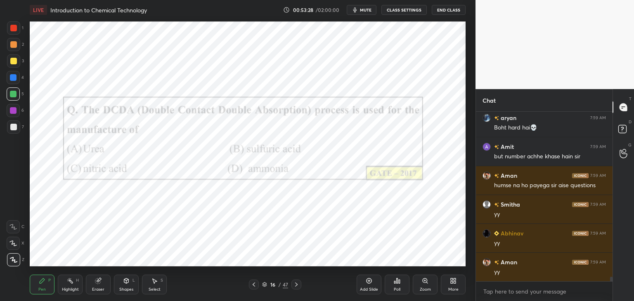
click at [297, 284] on icon at bounding box center [296, 285] width 7 height 7
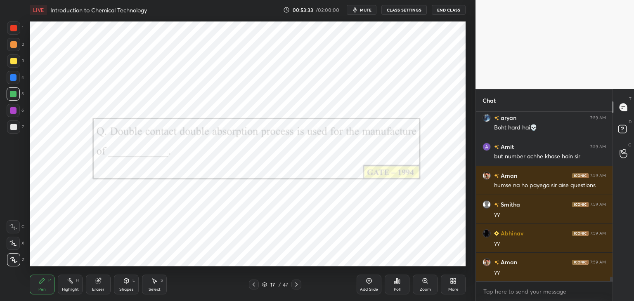
click at [253, 286] on icon at bounding box center [254, 285] width 7 height 7
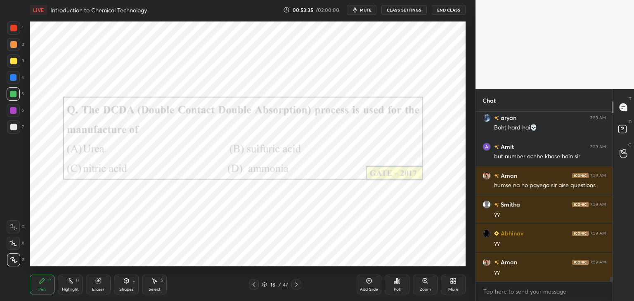
click at [298, 286] on icon at bounding box center [296, 285] width 7 height 7
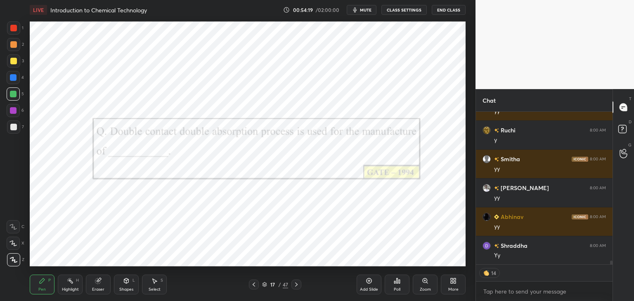
scroll to position [6443, 0]
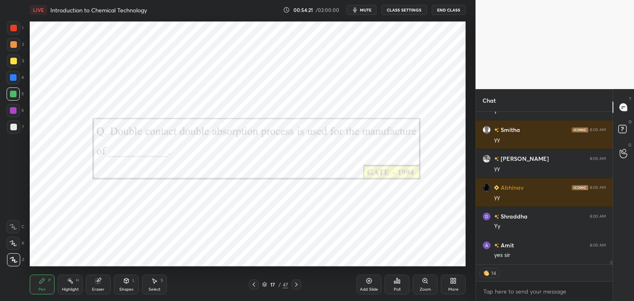
click at [256, 284] on icon at bounding box center [254, 285] width 7 height 7
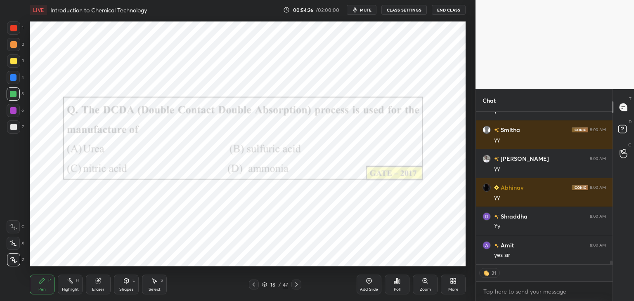
click at [298, 286] on icon at bounding box center [296, 285] width 7 height 7
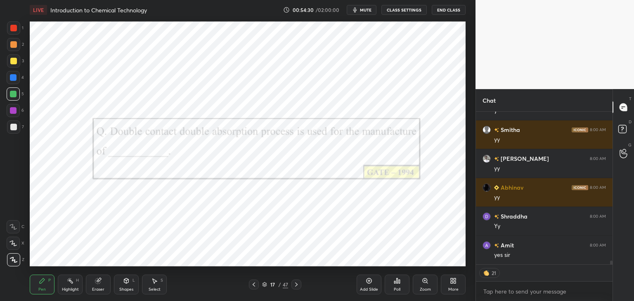
click at [296, 284] on icon at bounding box center [296, 285] width 7 height 7
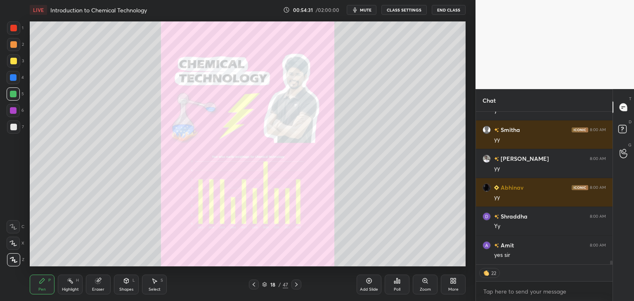
click at [253, 285] on icon at bounding box center [254, 285] width 7 height 7
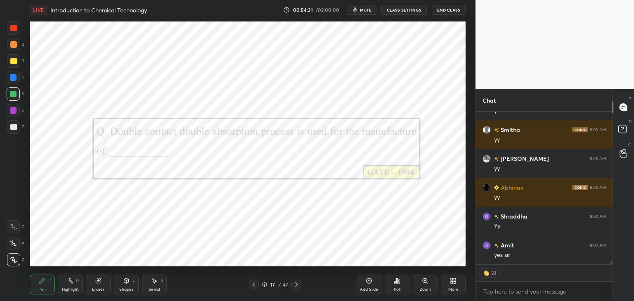
click at [264, 286] on icon at bounding box center [265, 285] width 4 height 1
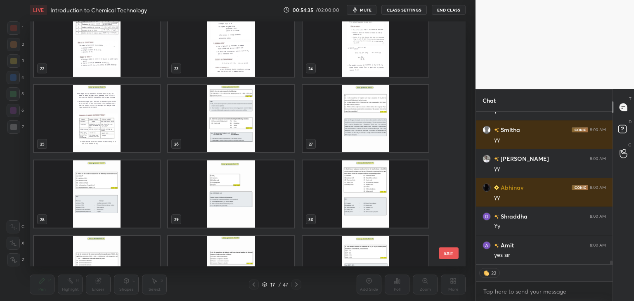
scroll to position [549, 0]
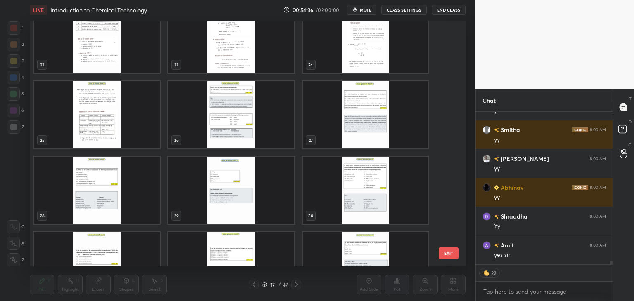
click at [230, 129] on img "grid" at bounding box center [231, 114] width 126 height 67
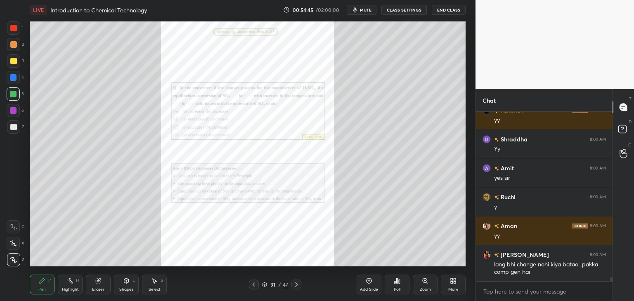
scroll to position [6549, 0]
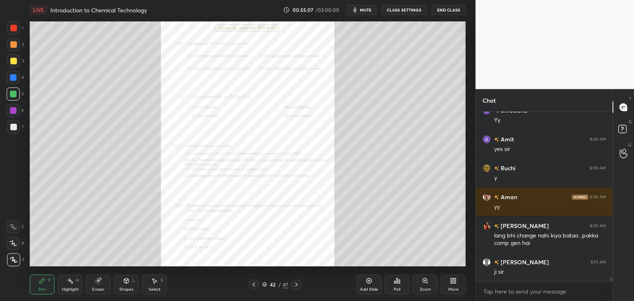
click at [264, 286] on icon at bounding box center [265, 285] width 4 height 1
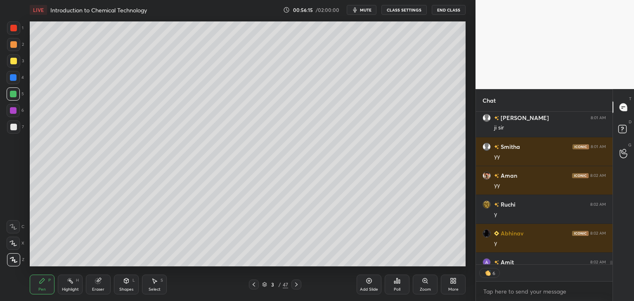
scroll to position [6854, 0]
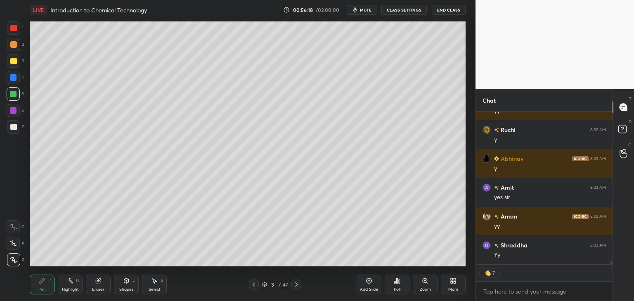
click at [366, 283] on icon at bounding box center [369, 281] width 7 height 7
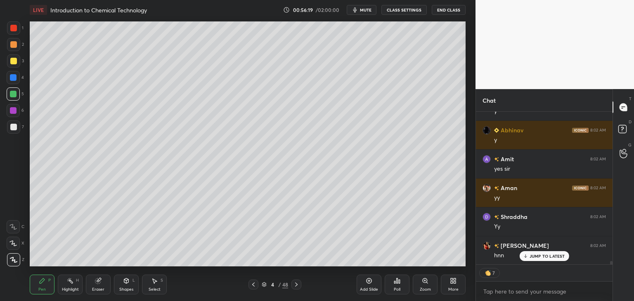
click at [14, 129] on div at bounding box center [13, 127] width 7 height 7
click at [12, 60] on div at bounding box center [13, 61] width 7 height 7
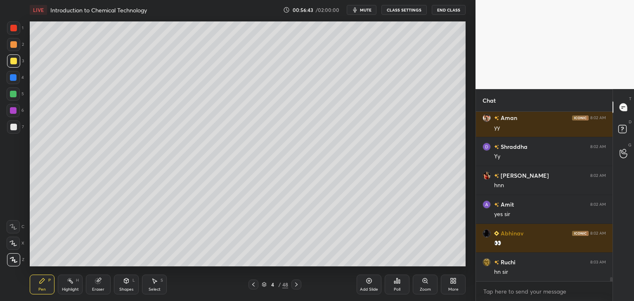
scroll to position [7011, 0]
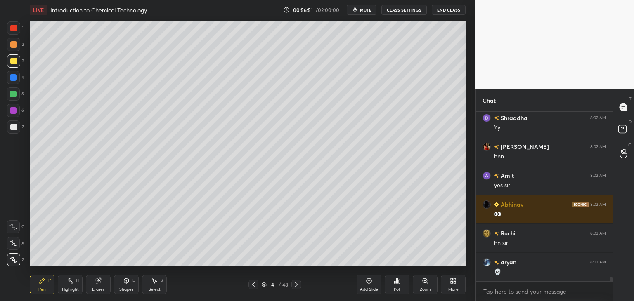
click at [13, 130] on div at bounding box center [13, 127] width 7 height 7
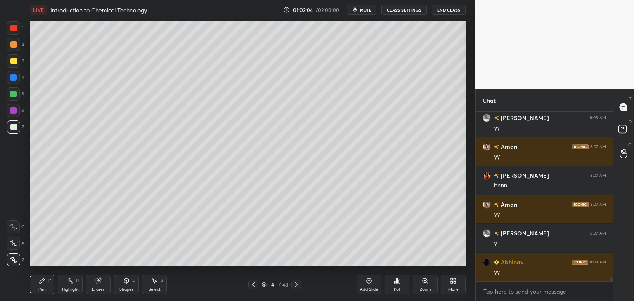
scroll to position [7589, 0]
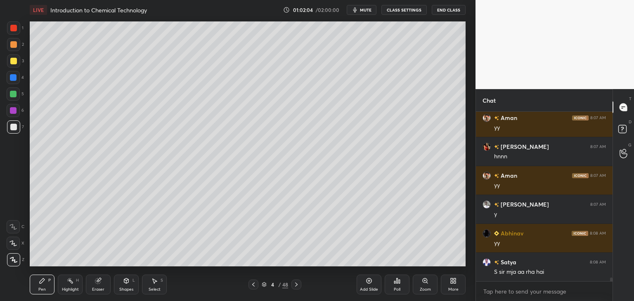
click at [151, 288] on div "Select" at bounding box center [155, 290] width 12 height 4
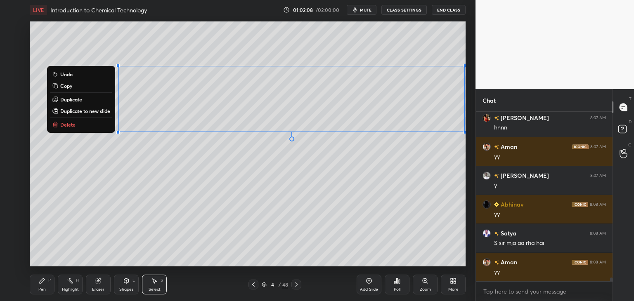
drag, startPoint x: 102, startPoint y: 68, endPoint x: 463, endPoint y: 138, distance: 367.2
click at [466, 136] on div "0 ° Undo Copy Duplicate Duplicate to new slide Delete Setting up your live clas…" at bounding box center [247, 144] width 443 height 249
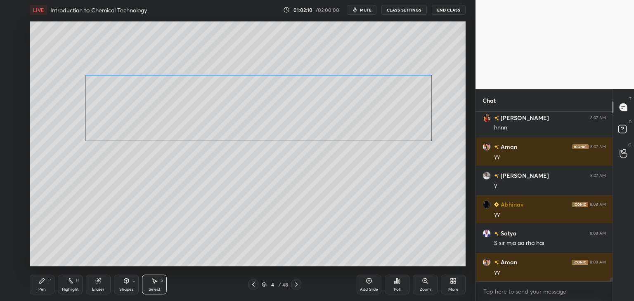
drag, startPoint x: 415, startPoint y: 99, endPoint x: 390, endPoint y: 107, distance: 26.3
click at [390, 107] on div "0 ° Undo Copy Duplicate Duplicate to new slide Delete" at bounding box center [248, 143] width 436 height 245
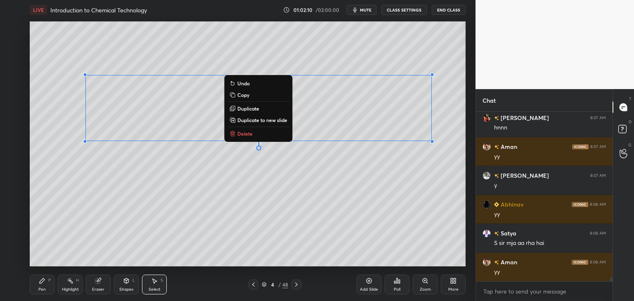
scroll to position [7647, 0]
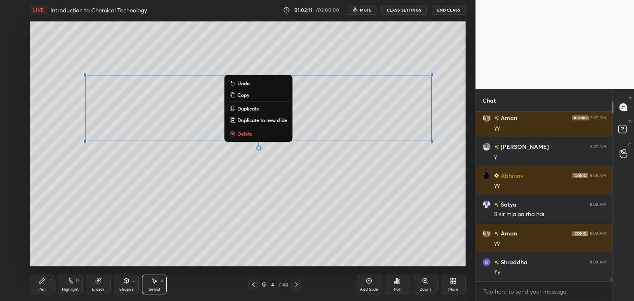
click at [45, 284] on div "Pen P" at bounding box center [42, 285] width 25 height 20
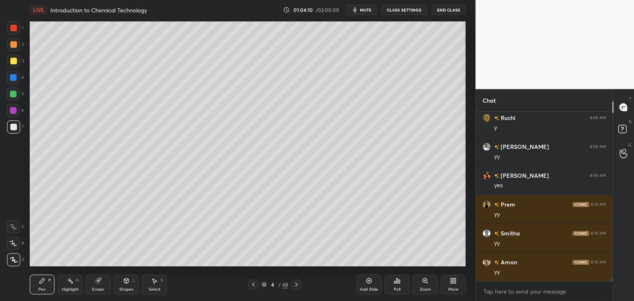
scroll to position [7878, 0]
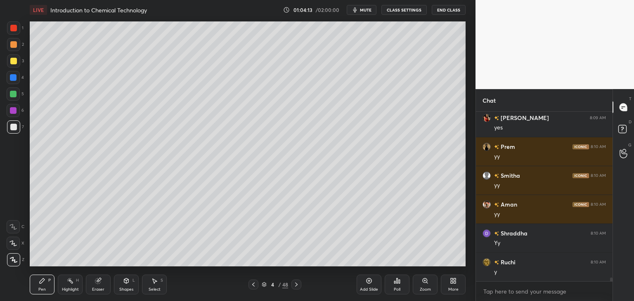
click at [371, 288] on div "Add Slide" at bounding box center [369, 290] width 18 height 4
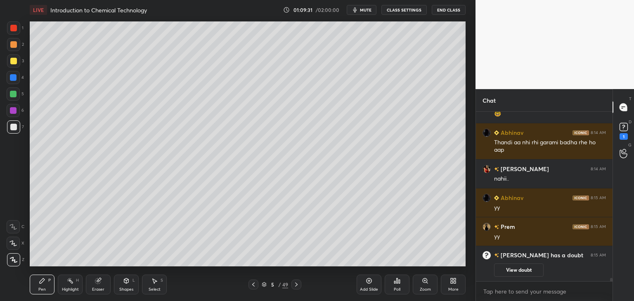
scroll to position [7910, 0]
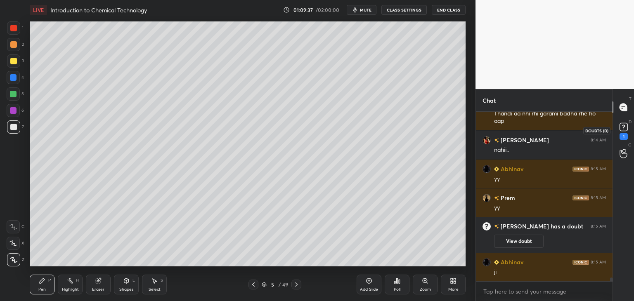
click at [623, 131] on icon at bounding box center [624, 127] width 12 height 12
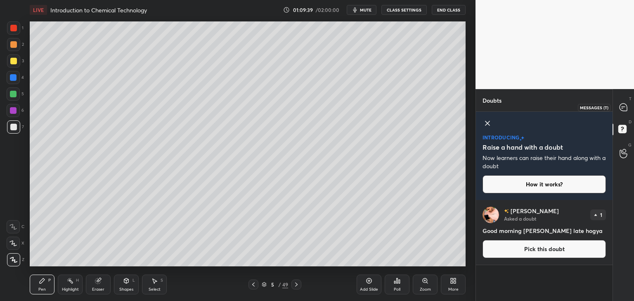
click at [625, 111] on icon at bounding box center [623, 107] width 7 height 7
type textarea "x"
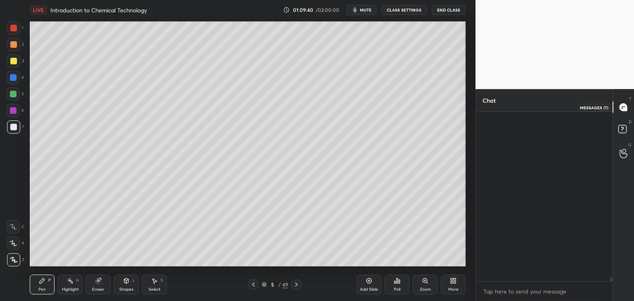
scroll to position [167, 134]
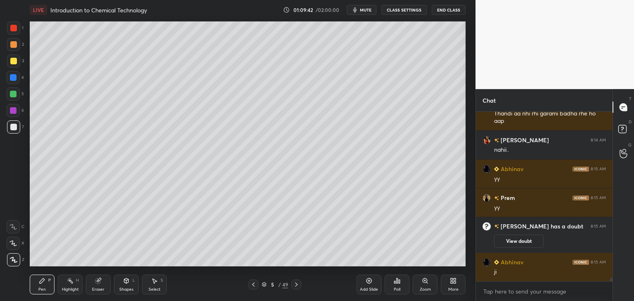
click at [613, 279] on div "T Messages (T) D Doubts (D) G Raise Hand (G)" at bounding box center [623, 195] width 21 height 212
drag, startPoint x: 611, startPoint y: 279, endPoint x: 612, endPoint y: 284, distance: 4.6
click at [612, 284] on div "aryan 8:14 AM 🤓 [PERSON_NAME] 8:14 AM Thandi aa nhi rhi garami badha rhe ho aap…" at bounding box center [544, 206] width 137 height 189
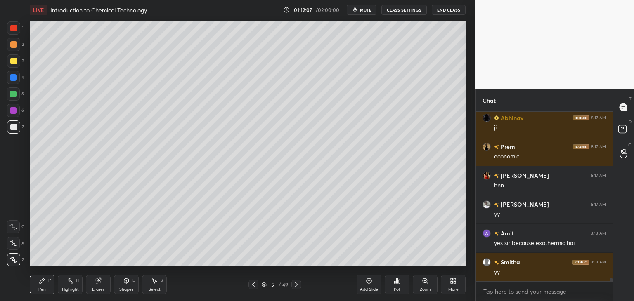
scroll to position [8550, 0]
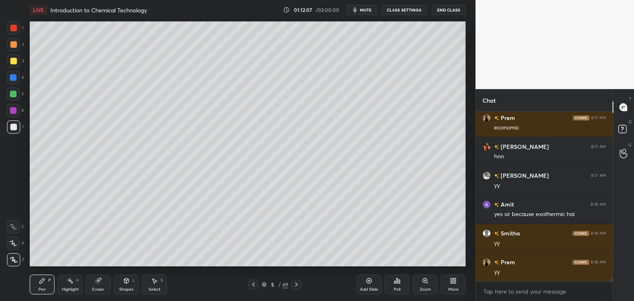
click at [12, 94] on div at bounding box center [13, 94] width 7 height 7
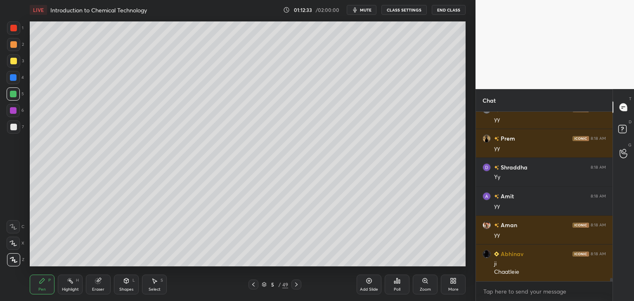
scroll to position [8703, 0]
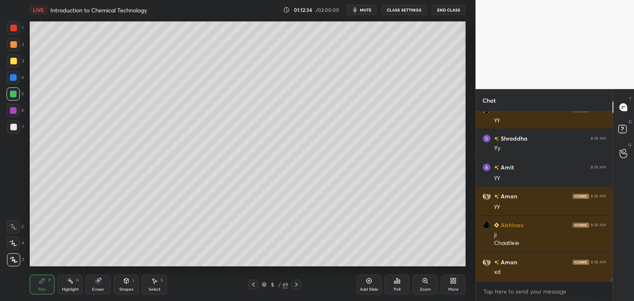
click at [14, 128] on div at bounding box center [13, 127] width 7 height 7
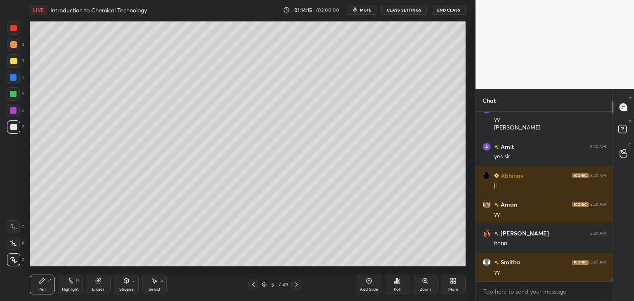
scroll to position [8978, 0]
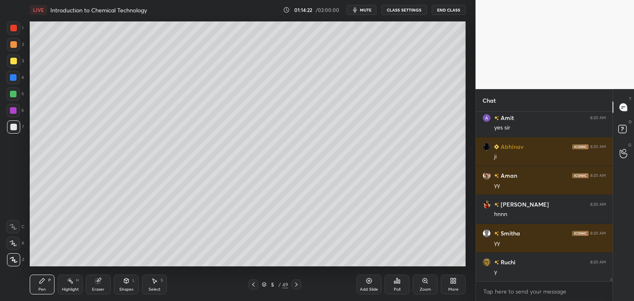
click at [93, 285] on div "Eraser" at bounding box center [98, 285] width 25 height 20
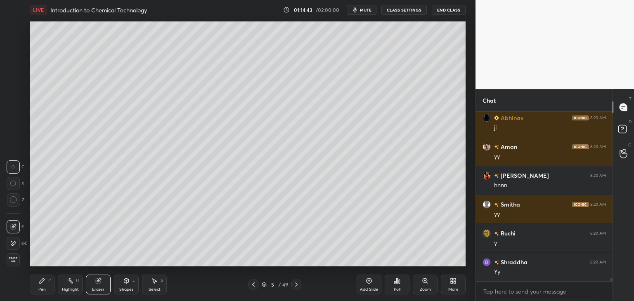
scroll to position [9036, 0]
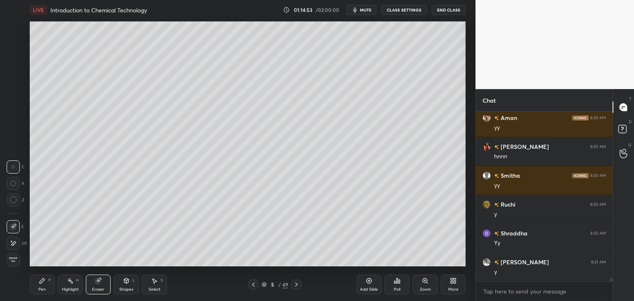
click at [40, 283] on icon at bounding box center [42, 281] width 5 height 5
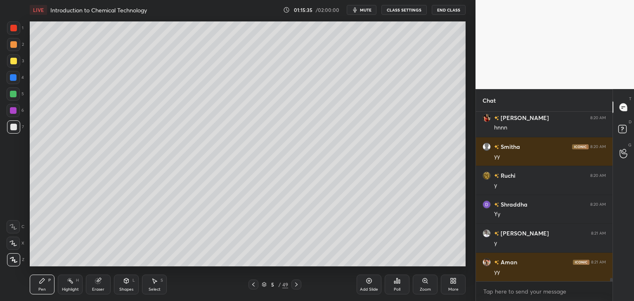
scroll to position [9094, 0]
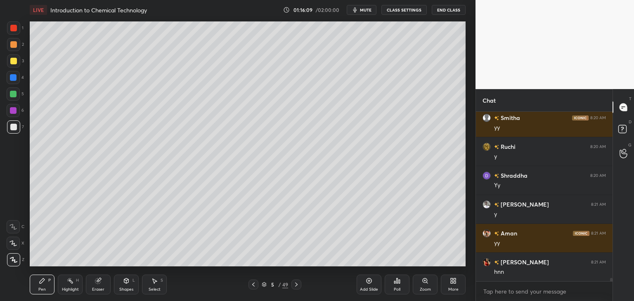
click at [154, 288] on div "Select" at bounding box center [155, 290] width 12 height 4
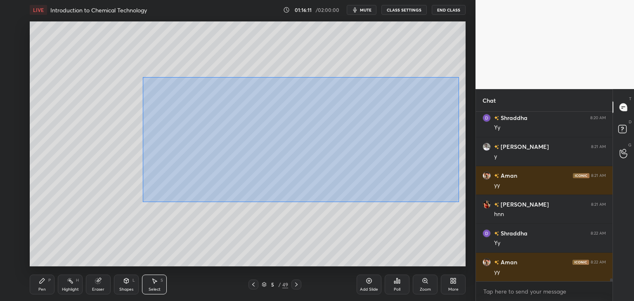
scroll to position [9180, 0]
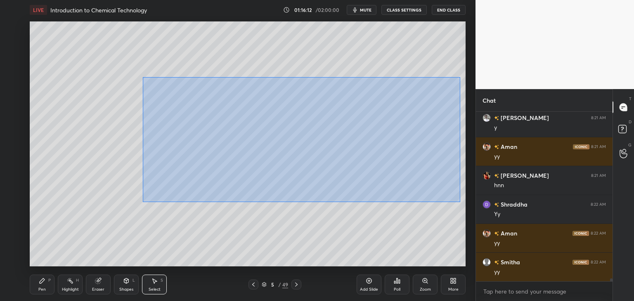
drag, startPoint x: 144, startPoint y: 78, endPoint x: 458, endPoint y: 200, distance: 336.4
click at [460, 201] on div "0 ° Undo Copy Duplicate Duplicate to new slide Delete" at bounding box center [248, 143] width 436 height 245
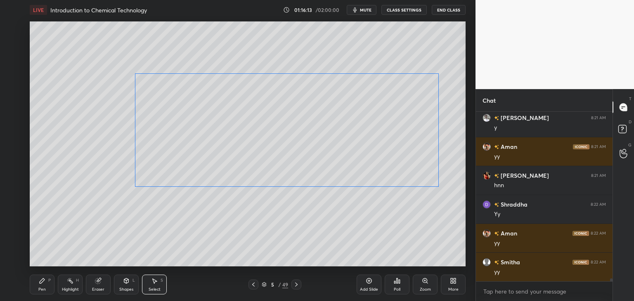
drag, startPoint x: 376, startPoint y: 163, endPoint x: 375, endPoint y: 157, distance: 6.4
click at [375, 157] on div "0 ° Undo Copy Duplicate Duplicate to new slide Delete" at bounding box center [248, 143] width 436 height 245
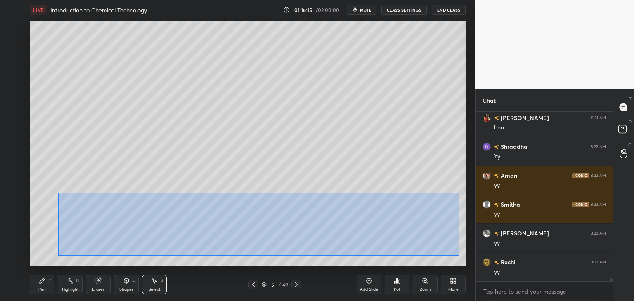
scroll to position [9267, 0]
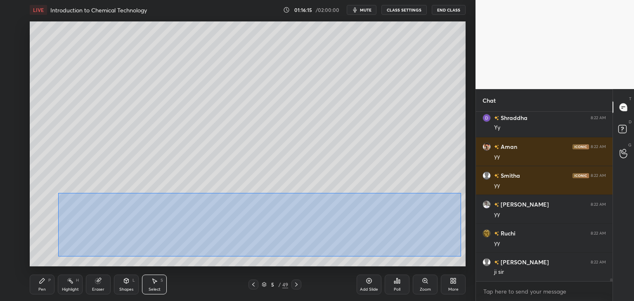
drag, startPoint x: 121, startPoint y: 221, endPoint x: 455, endPoint y: 256, distance: 336.2
click at [460, 256] on div "0 ° Undo Copy Duplicate Duplicate to new slide Delete" at bounding box center [248, 143] width 436 height 245
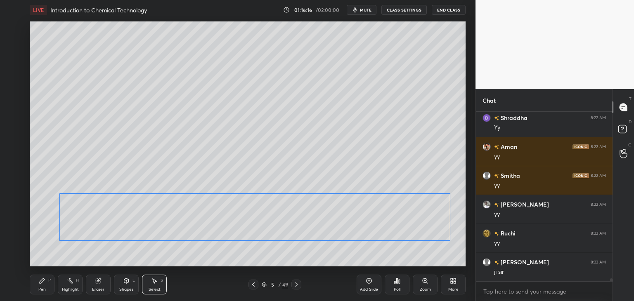
click at [411, 219] on div "0 ° Undo Copy Duplicate Duplicate to new slide Delete" at bounding box center [248, 143] width 436 height 245
click at [391, 253] on div "0 ° Undo Copy Duplicate Duplicate to new slide Delete" at bounding box center [248, 143] width 436 height 245
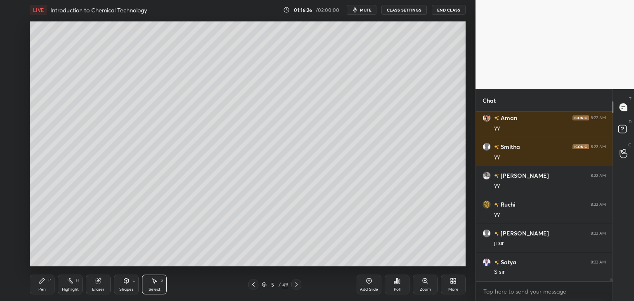
click at [365, 286] on div "Add Slide" at bounding box center [369, 285] width 25 height 20
click at [42, 288] on div "Pen" at bounding box center [41, 290] width 7 height 4
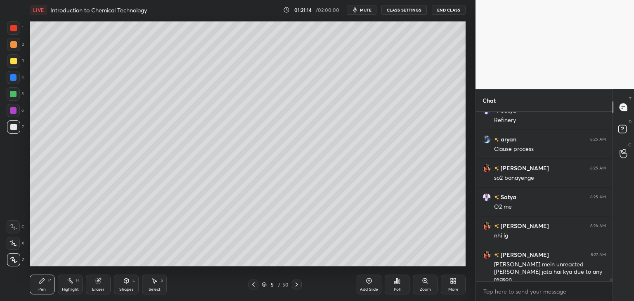
scroll to position [9542, 0]
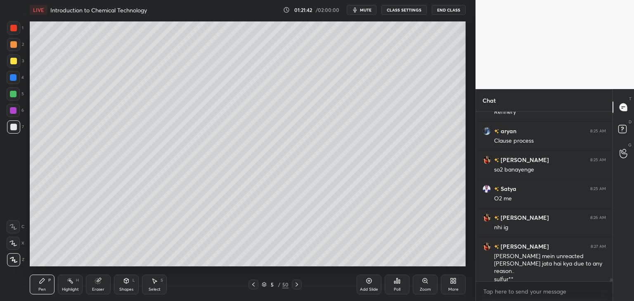
click at [14, 60] on div at bounding box center [13, 61] width 7 height 7
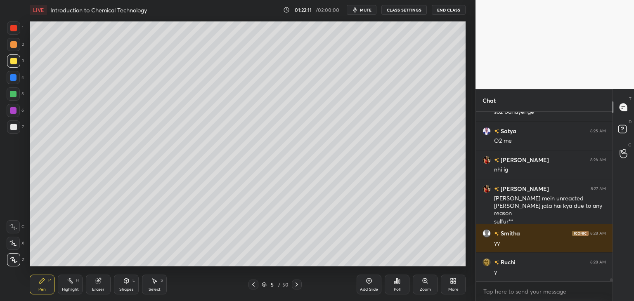
scroll to position [9629, 0]
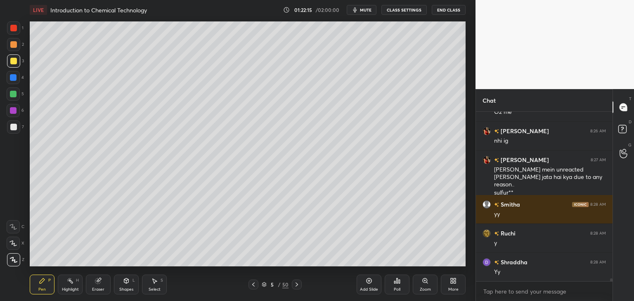
click at [265, 284] on icon at bounding box center [264, 284] width 5 height 5
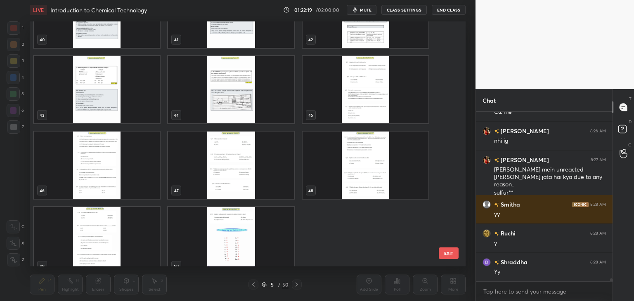
scroll to position [1027, 0]
click at [230, 111] on img "grid" at bounding box center [231, 89] width 126 height 67
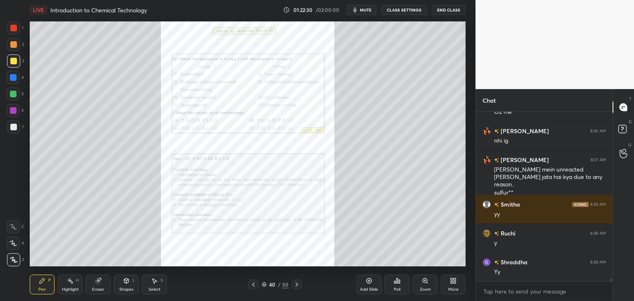
click at [424, 286] on div "Zoom" at bounding box center [425, 285] width 25 height 20
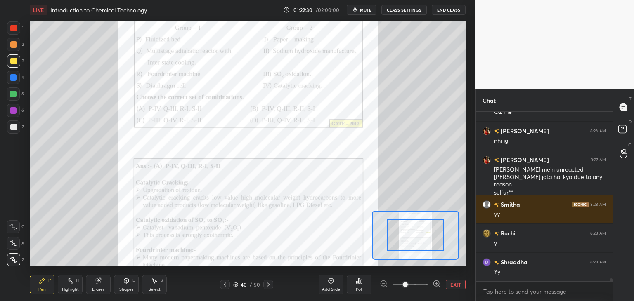
click at [426, 286] on span at bounding box center [410, 285] width 35 height 12
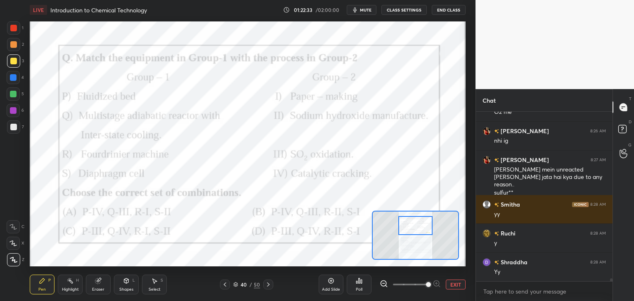
drag, startPoint x: 419, startPoint y: 237, endPoint x: 419, endPoint y: 228, distance: 8.7
click at [419, 228] on div at bounding box center [415, 225] width 34 height 19
click at [12, 110] on div at bounding box center [13, 110] width 7 height 7
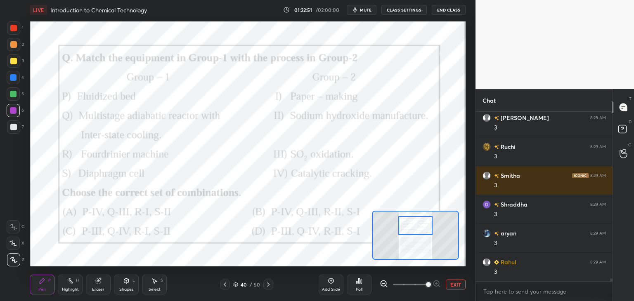
scroll to position [9860, 0]
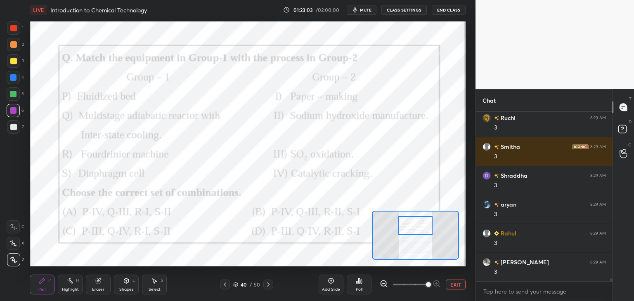
click at [225, 287] on icon at bounding box center [225, 285] width 7 height 7
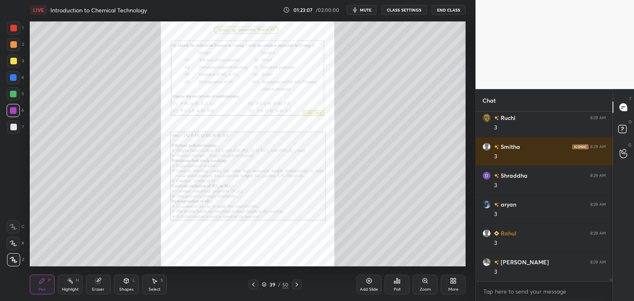
click at [426, 289] on div "Zoom" at bounding box center [425, 290] width 11 height 4
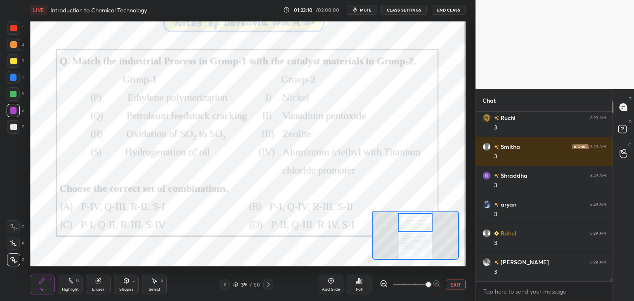
drag, startPoint x: 411, startPoint y: 238, endPoint x: 414, endPoint y: 229, distance: 9.3
click at [412, 225] on div at bounding box center [415, 222] width 34 height 19
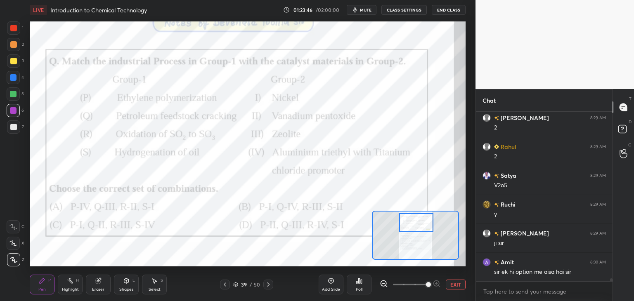
scroll to position [10301, 0]
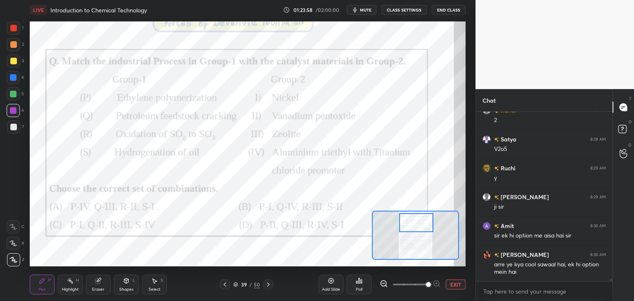
click at [223, 286] on icon at bounding box center [225, 285] width 7 height 7
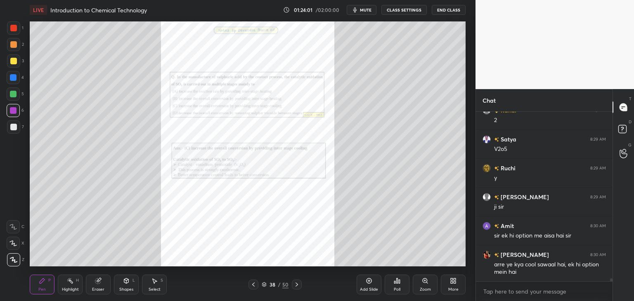
scroll to position [10330, 0]
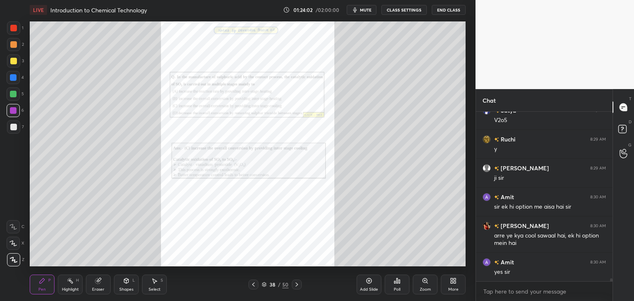
click at [422, 284] on div "Zoom" at bounding box center [425, 285] width 25 height 20
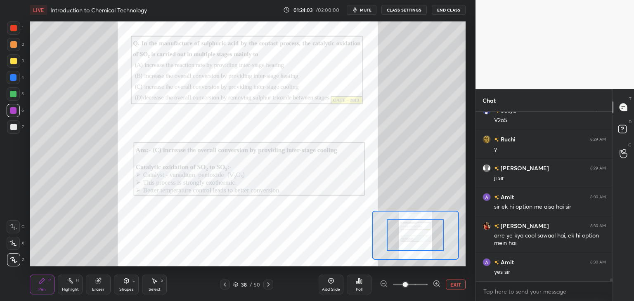
click at [421, 286] on span at bounding box center [410, 285] width 35 height 12
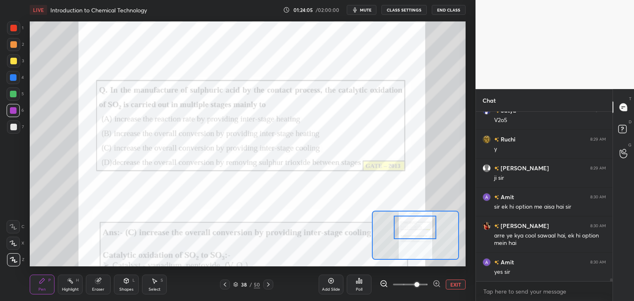
drag, startPoint x: 414, startPoint y: 240, endPoint x: 414, endPoint y: 232, distance: 7.4
click at [414, 232] on div at bounding box center [415, 228] width 43 height 24
click at [436, 282] on icon at bounding box center [437, 284] width 8 height 8
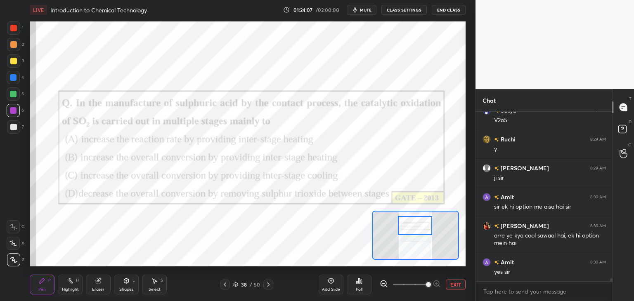
click at [417, 230] on div at bounding box center [415, 225] width 34 height 19
click at [358, 288] on div "Poll" at bounding box center [359, 290] width 7 height 4
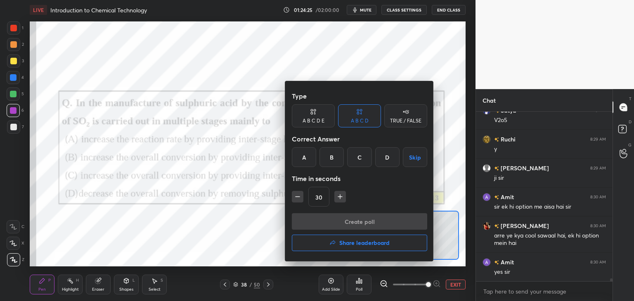
click at [360, 161] on div "C" at bounding box center [359, 157] width 24 height 20
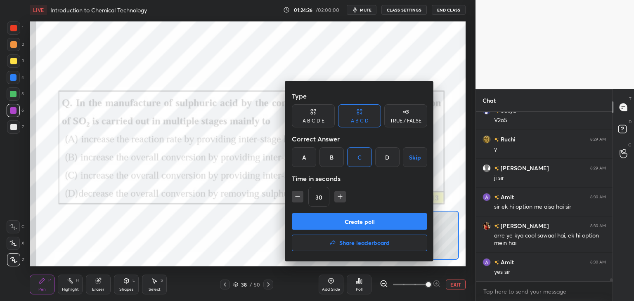
click at [339, 199] on icon "button" at bounding box center [340, 197] width 8 height 8
click at [340, 200] on icon "button" at bounding box center [340, 197] width 8 height 8
click at [341, 199] on icon "button" at bounding box center [340, 197] width 8 height 8
click at [341, 200] on icon "button" at bounding box center [340, 197] width 8 height 8
click at [300, 197] on icon "button" at bounding box center [298, 197] width 8 height 8
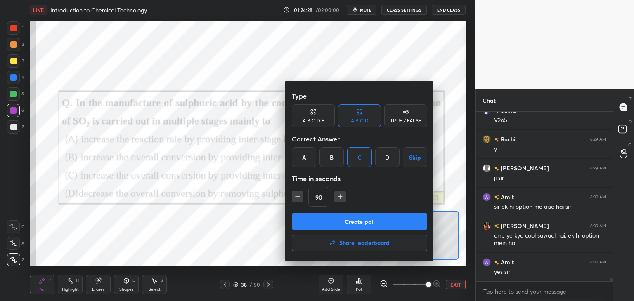
type input "75"
click at [305, 225] on button "Create poll" at bounding box center [359, 221] width 135 height 17
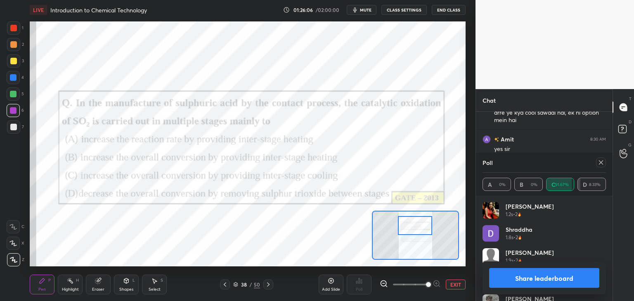
scroll to position [10481, 0]
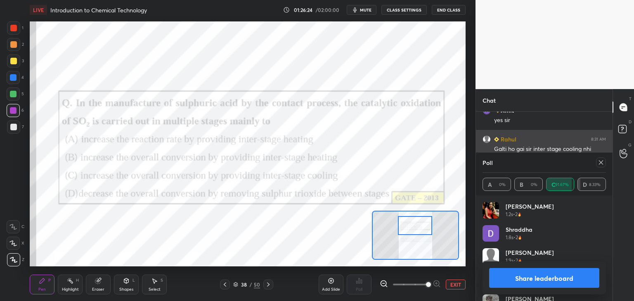
click at [597, 164] on div at bounding box center [601, 163] width 10 height 10
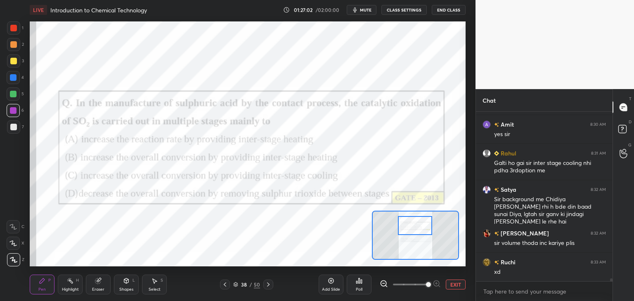
scroll to position [10496, 0]
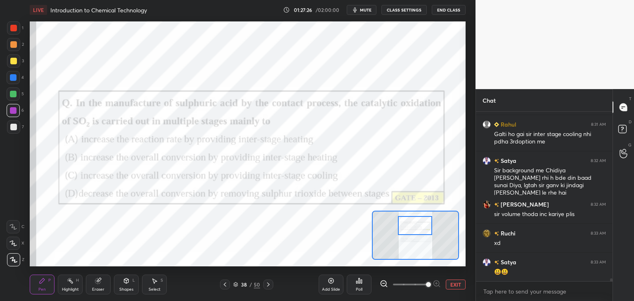
click at [8, 113] on div at bounding box center [13, 110] width 13 height 13
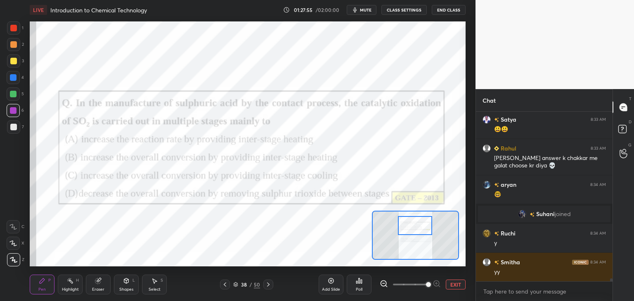
scroll to position [10249, 0]
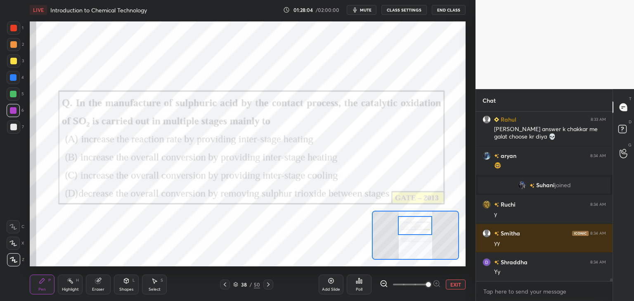
click at [451, 284] on button "EXIT" at bounding box center [456, 285] width 20 height 10
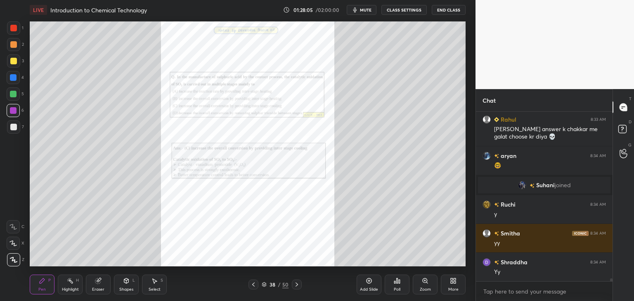
click at [253, 284] on icon at bounding box center [253, 285] width 7 height 7
click at [426, 285] on div "Zoom" at bounding box center [425, 285] width 25 height 20
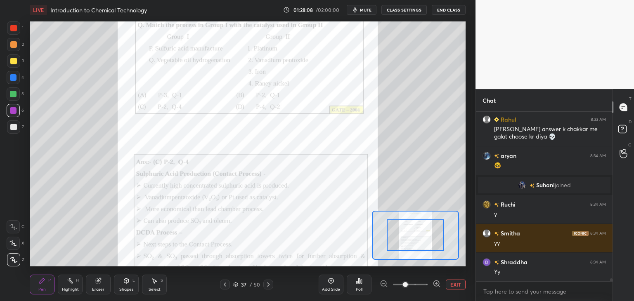
click at [426, 285] on span at bounding box center [410, 285] width 35 height 12
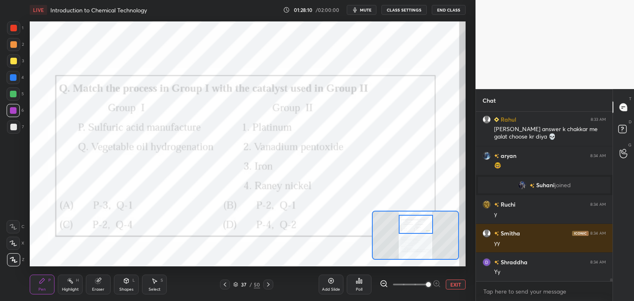
click at [420, 226] on div at bounding box center [416, 224] width 34 height 19
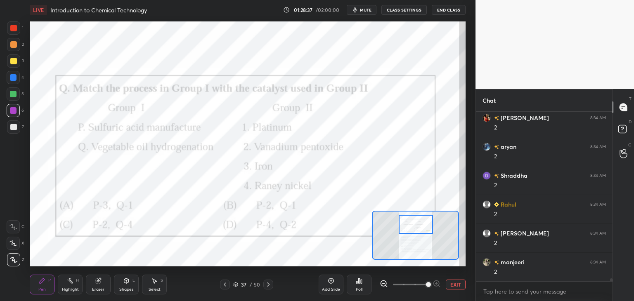
scroll to position [10509, 0]
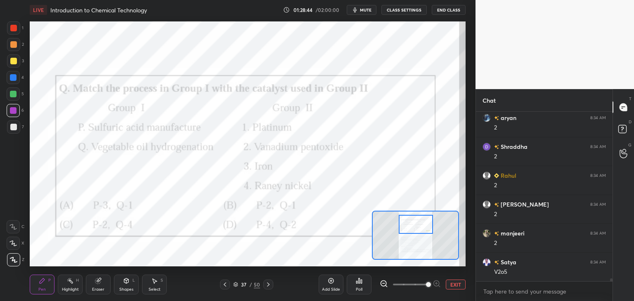
click at [223, 286] on icon at bounding box center [225, 285] width 7 height 7
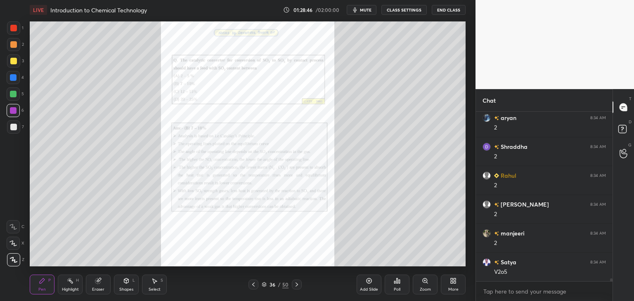
click at [429, 288] on div "Zoom" at bounding box center [425, 290] width 11 height 4
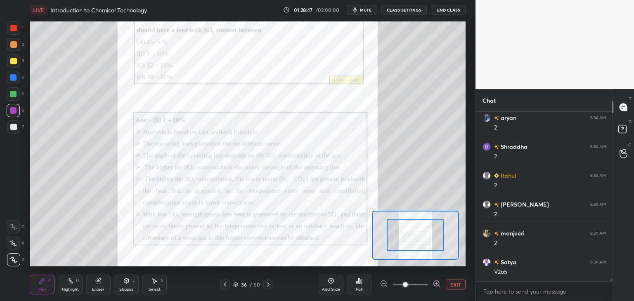
click at [429, 286] on div at bounding box center [410, 285] width 61 height 10
drag, startPoint x: 421, startPoint y: 239, endPoint x: 420, endPoint y: 235, distance: 4.6
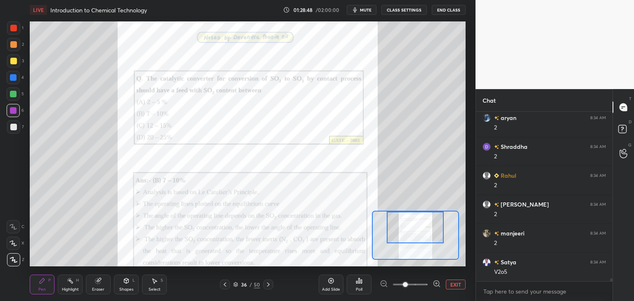
drag, startPoint x: 421, startPoint y: 236, endPoint x: 421, endPoint y: 230, distance: 5.8
click at [421, 230] on div at bounding box center [415, 228] width 57 height 32
click at [436, 284] on icon at bounding box center [437, 284] width 2 height 0
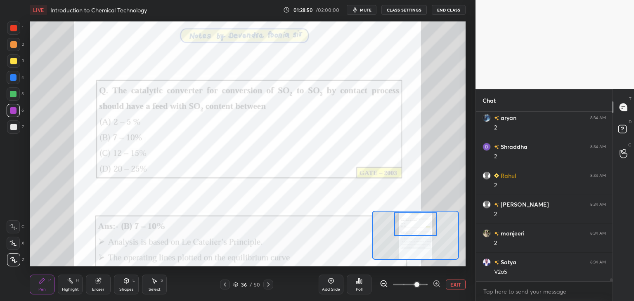
click at [422, 230] on div at bounding box center [415, 225] width 43 height 24
click at [436, 282] on icon at bounding box center [437, 284] width 8 height 8
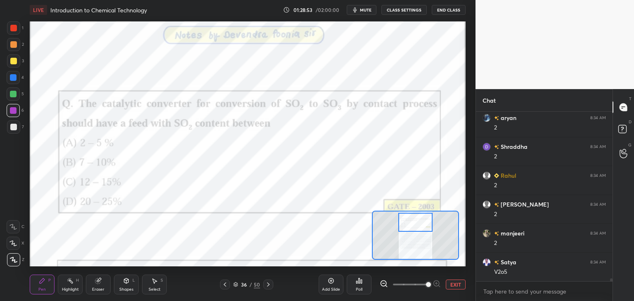
click at [418, 225] on div at bounding box center [415, 222] width 34 height 19
click at [360, 283] on icon at bounding box center [359, 281] width 7 height 7
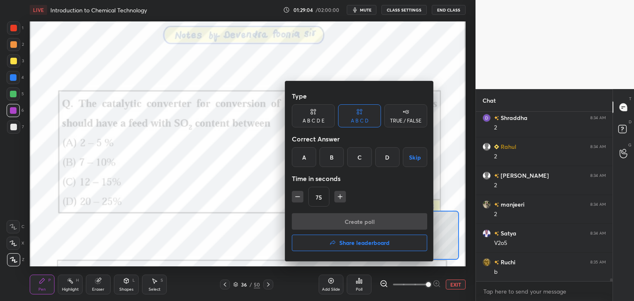
click at [331, 158] on div "B" at bounding box center [332, 157] width 24 height 20
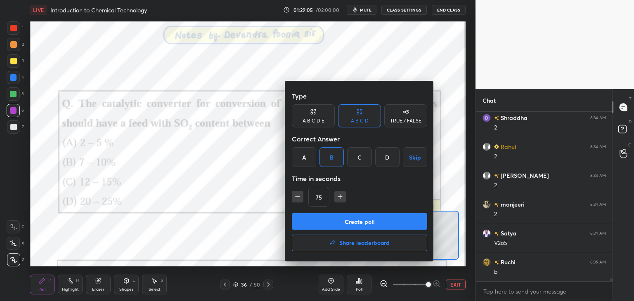
click at [329, 218] on button "Create poll" at bounding box center [359, 221] width 135 height 17
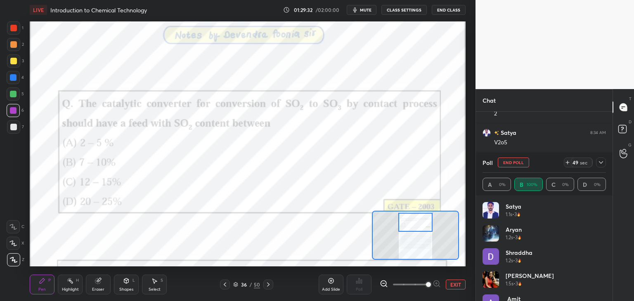
scroll to position [10667, 0]
click at [600, 165] on icon at bounding box center [601, 162] width 7 height 7
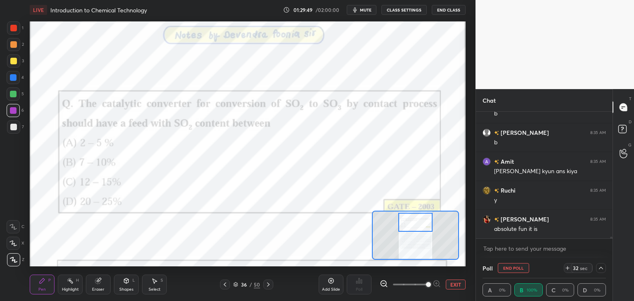
scroll to position [10725, 0]
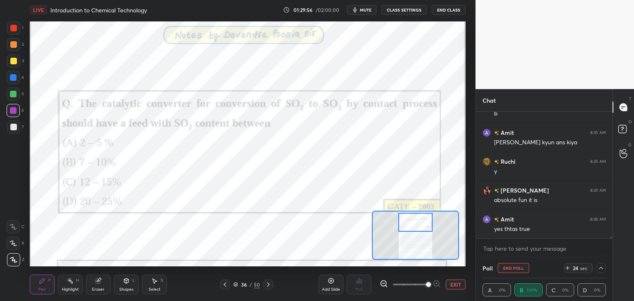
click at [610, 237] on div "[PERSON_NAME] 8:35 AM b [PERSON_NAME] 8:35 AM b Amit 8:35 AM yhan kyun kyun ans…" at bounding box center [544, 185] width 137 height 147
drag, startPoint x: 611, startPoint y: 238, endPoint x: 613, endPoint y: 251, distance: 13.3
click at [613, 251] on div "Chat [PERSON_NAME] 8:35 AM b [PERSON_NAME] 8:35 AM b Amit 8:35 AM yhan kyun kyu…" at bounding box center [555, 195] width 159 height 212
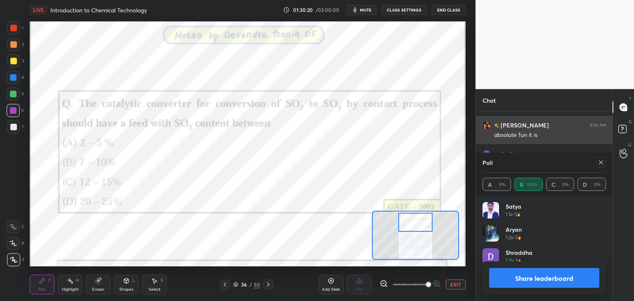
scroll to position [97, 121]
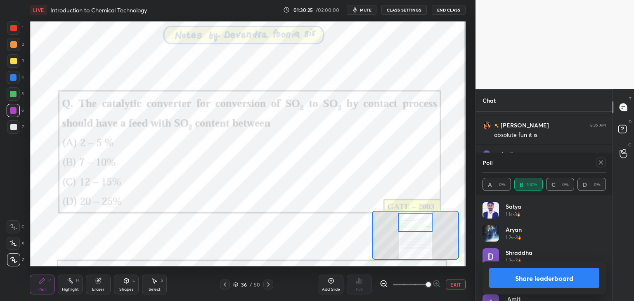
click at [599, 161] on icon at bounding box center [601, 162] width 7 height 7
type textarea "x"
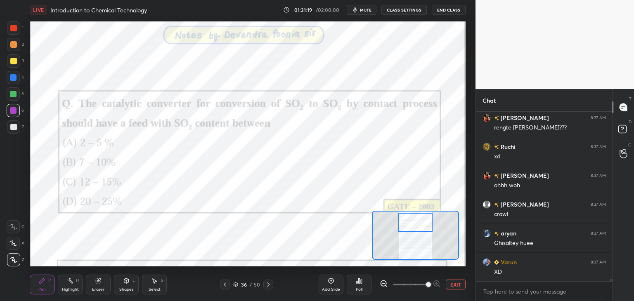
scroll to position [11044, 0]
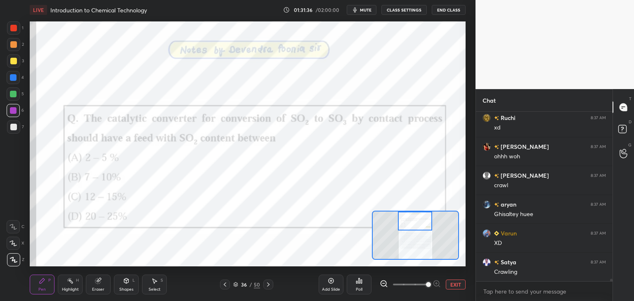
click at [412, 222] on div at bounding box center [415, 221] width 34 height 19
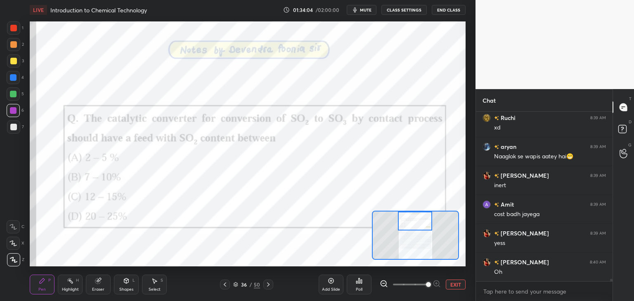
scroll to position [11463, 0]
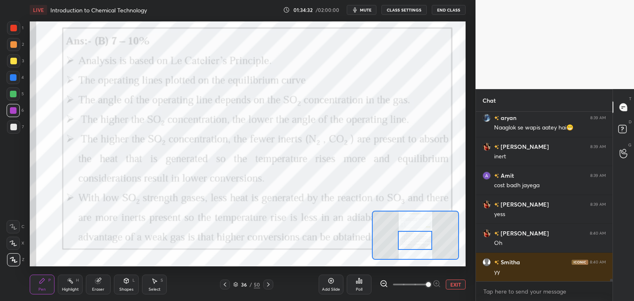
drag, startPoint x: 414, startPoint y: 228, endPoint x: 414, endPoint y: 242, distance: 13.6
click at [414, 242] on div at bounding box center [415, 240] width 34 height 19
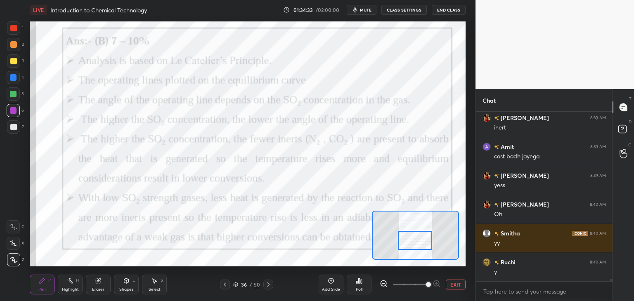
scroll to position [11521, 0]
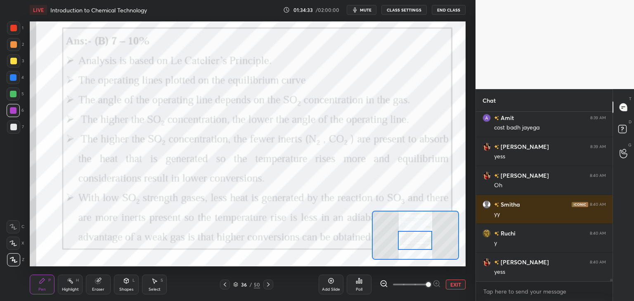
click at [12, 109] on div at bounding box center [13, 110] width 7 height 7
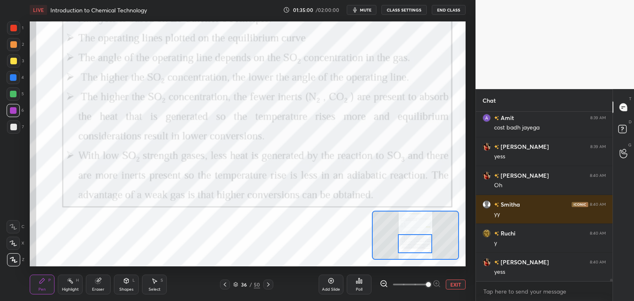
click at [408, 241] on div at bounding box center [415, 243] width 34 height 19
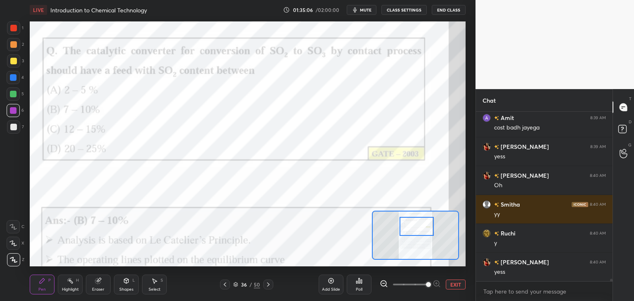
drag, startPoint x: 419, startPoint y: 241, endPoint x: 419, endPoint y: 230, distance: 11.1
click at [419, 230] on div at bounding box center [417, 226] width 34 height 19
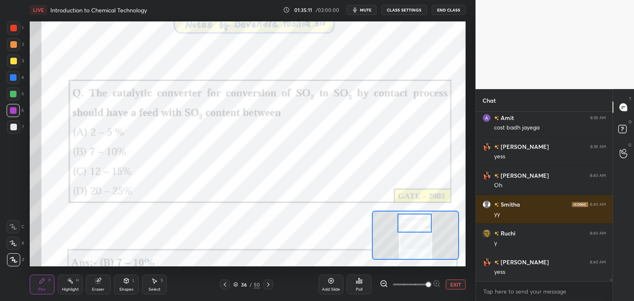
click at [421, 226] on div at bounding box center [415, 223] width 34 height 19
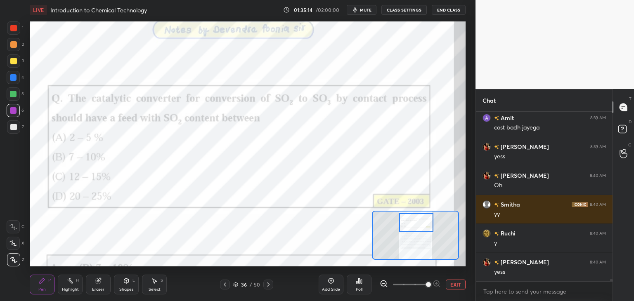
click at [419, 225] on div at bounding box center [416, 222] width 34 height 19
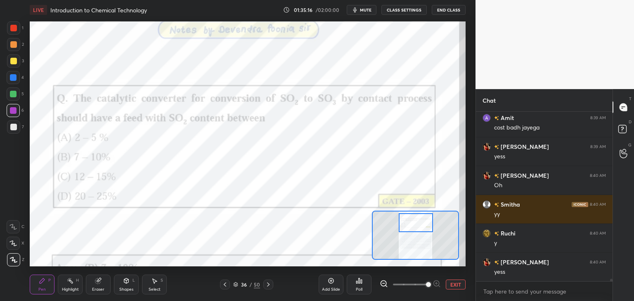
click at [220, 288] on div "36 / 50" at bounding box center [246, 285] width 144 height 10
click at [225, 287] on icon at bounding box center [225, 285] width 7 height 7
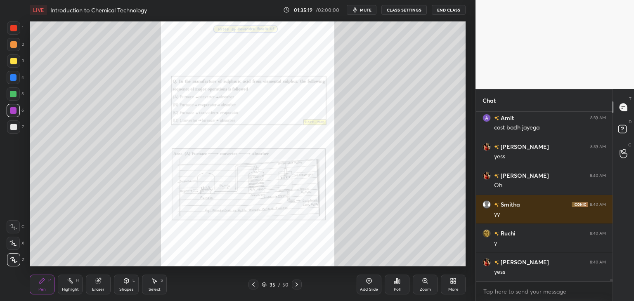
click at [250, 287] on icon at bounding box center [253, 285] width 7 height 7
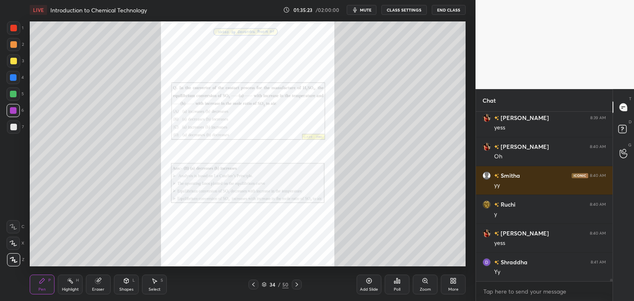
scroll to position [11579, 0]
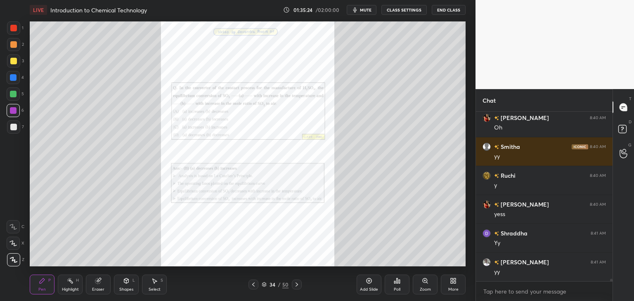
click at [422, 288] on div "Zoom" at bounding box center [425, 290] width 11 height 4
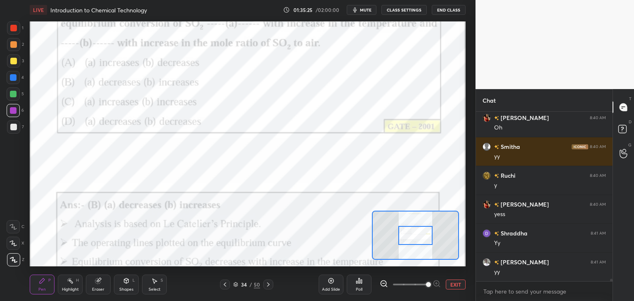
click at [431, 285] on span at bounding box center [428, 284] width 5 height 5
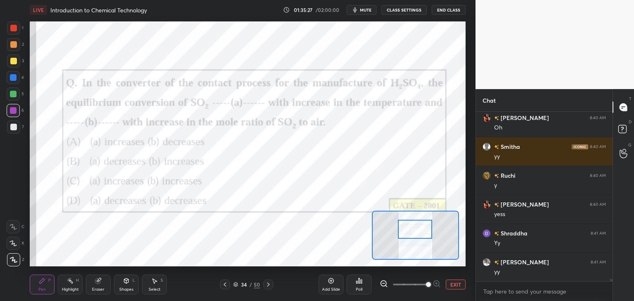
drag, startPoint x: 418, startPoint y: 234, endPoint x: 418, endPoint y: 228, distance: 6.2
click at [418, 228] on div at bounding box center [415, 229] width 34 height 19
click at [358, 261] on div "LIVE Introduction to Chemical Technology 01:35:30 / 02:00:00 mute CLASS SETTING…" at bounding box center [247, 150] width 443 height 301
click at [355, 284] on div "Poll" at bounding box center [359, 285] width 25 height 20
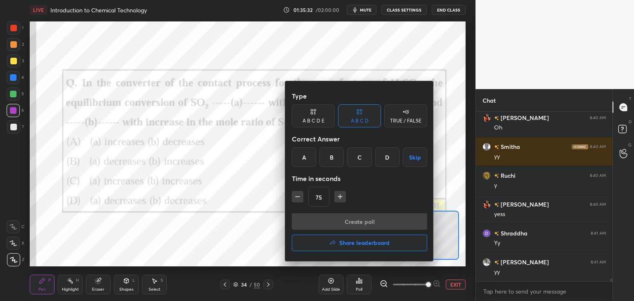
click at [329, 158] on div "B" at bounding box center [332, 157] width 24 height 20
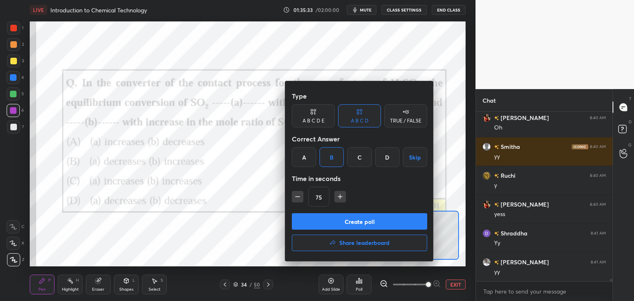
click at [298, 196] on icon "button" at bounding box center [298, 197] width 8 height 8
type input "60"
click at [305, 227] on button "Create poll" at bounding box center [359, 221] width 135 height 17
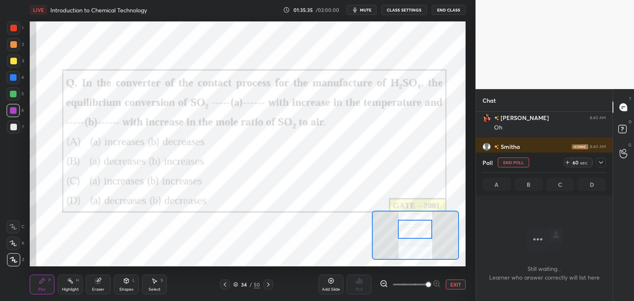
scroll to position [56, 134]
click at [15, 94] on div at bounding box center [13, 94] width 7 height 7
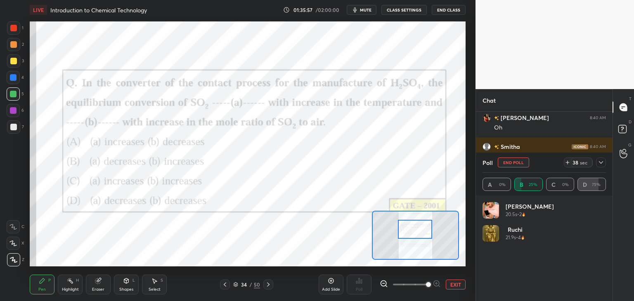
scroll to position [97, 121]
click at [527, 165] on button "End Poll" at bounding box center [513, 163] width 31 height 10
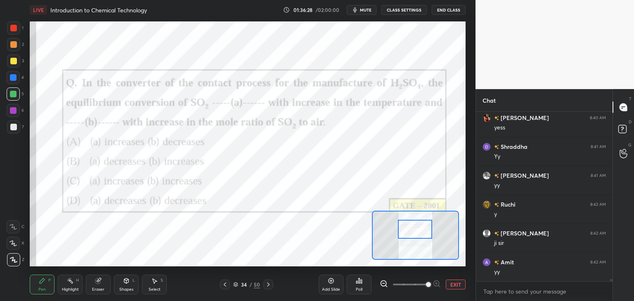
scroll to position [11694, 0]
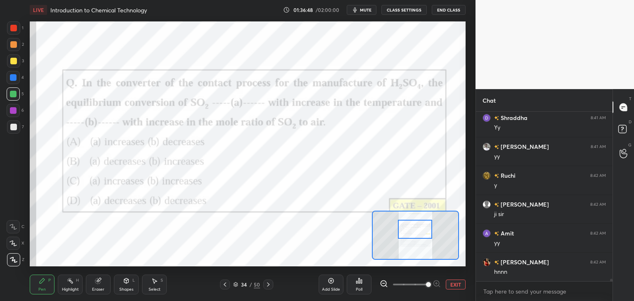
click at [267, 283] on icon at bounding box center [268, 285] width 2 height 4
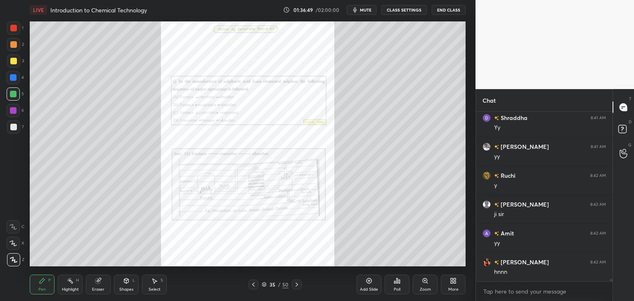
drag, startPoint x: 251, startPoint y: 283, endPoint x: 262, endPoint y: 283, distance: 11.1
click at [250, 283] on icon at bounding box center [253, 285] width 7 height 7
click at [423, 288] on div "Zoom" at bounding box center [425, 290] width 11 height 4
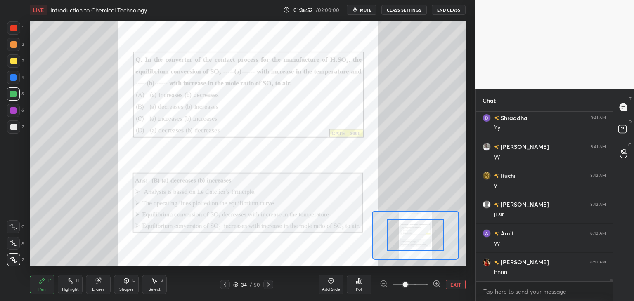
click at [423, 287] on span at bounding box center [410, 285] width 35 height 12
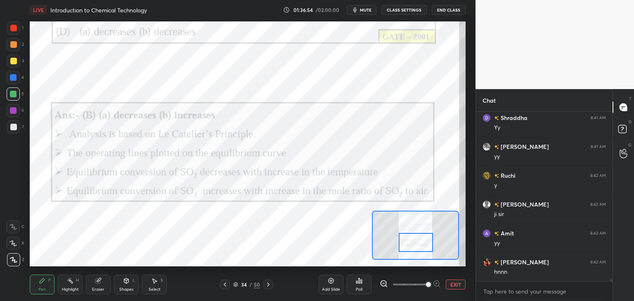
drag, startPoint x: 416, startPoint y: 240, endPoint x: 417, endPoint y: 245, distance: 5.0
click at [417, 245] on div at bounding box center [416, 242] width 34 height 19
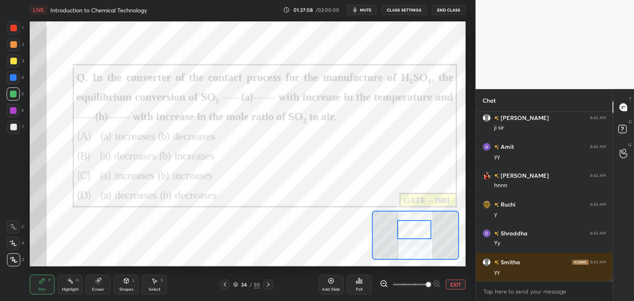
drag, startPoint x: 425, startPoint y: 242, endPoint x: 424, endPoint y: 232, distance: 10.4
click at [423, 230] on div at bounding box center [414, 229] width 34 height 19
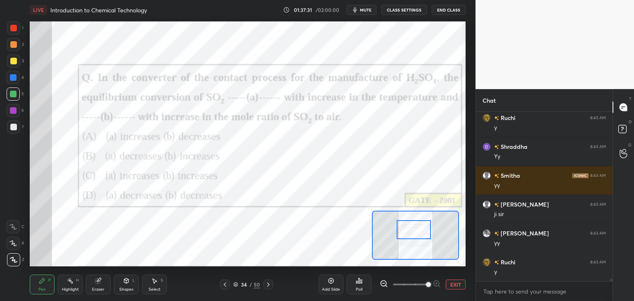
scroll to position [11897, 0]
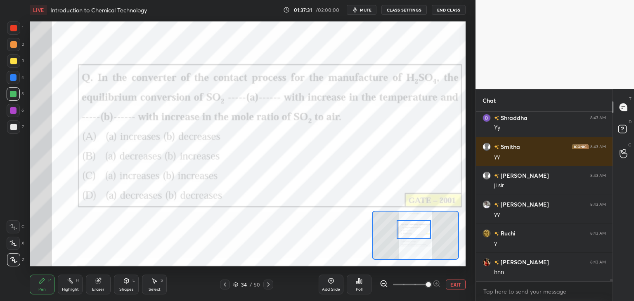
click at [268, 285] on icon at bounding box center [268, 285] width 7 height 7
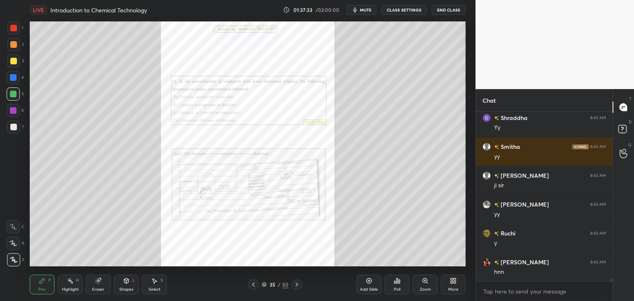
click at [424, 288] on div "Zoom" at bounding box center [425, 290] width 11 height 4
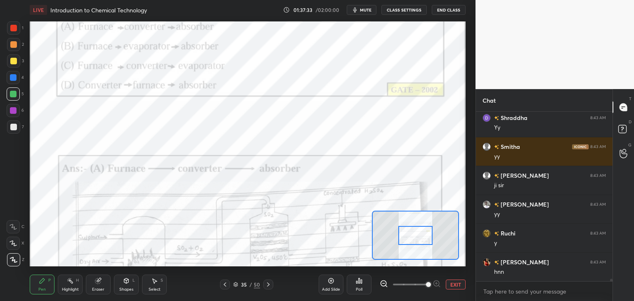
click at [427, 286] on span at bounding box center [428, 284] width 5 height 5
click at [224, 287] on icon at bounding box center [225, 285] width 7 height 7
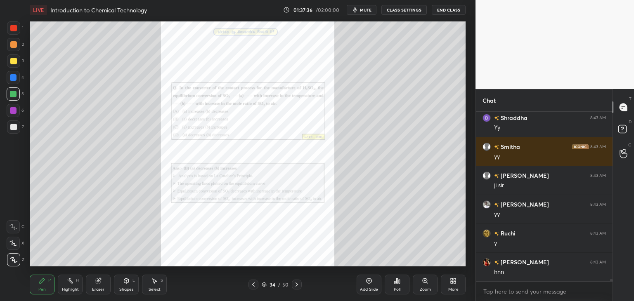
click at [253, 287] on icon at bounding box center [253, 285] width 7 height 7
click at [253, 288] on icon at bounding box center [253, 285] width 7 height 7
click at [424, 288] on div "Zoom" at bounding box center [425, 290] width 11 height 4
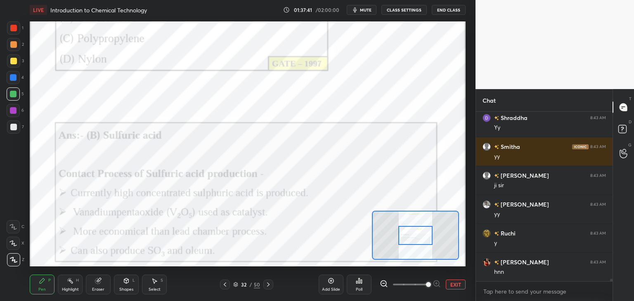
click at [426, 286] on span at bounding box center [428, 284] width 5 height 5
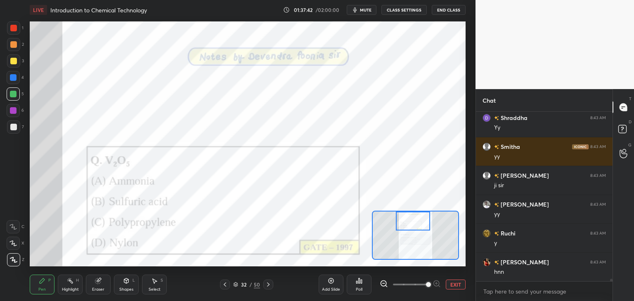
click at [416, 226] on div at bounding box center [413, 221] width 34 height 19
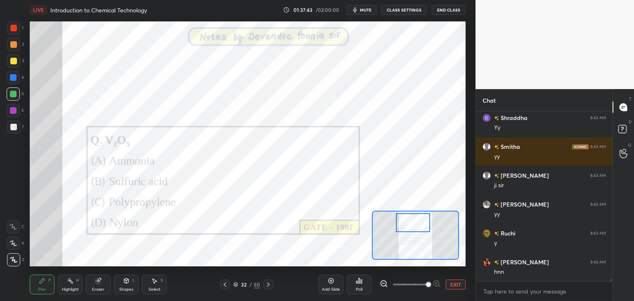
click at [417, 231] on div at bounding box center [413, 222] width 34 height 19
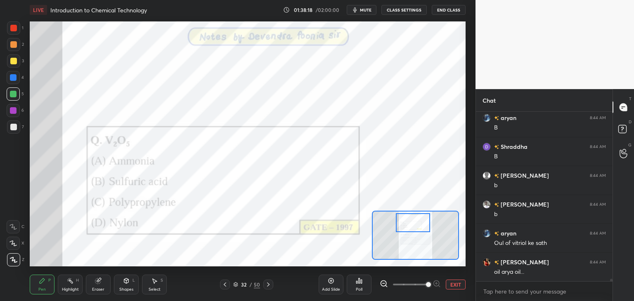
scroll to position [12243, 0]
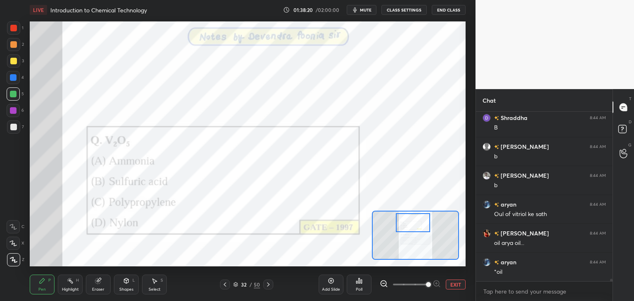
click at [225, 286] on icon at bounding box center [225, 285] width 2 height 4
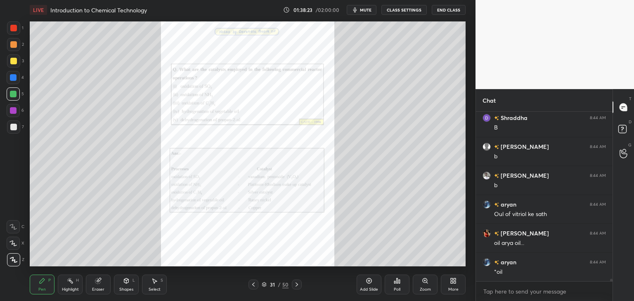
click at [424, 288] on div "Zoom" at bounding box center [425, 290] width 11 height 4
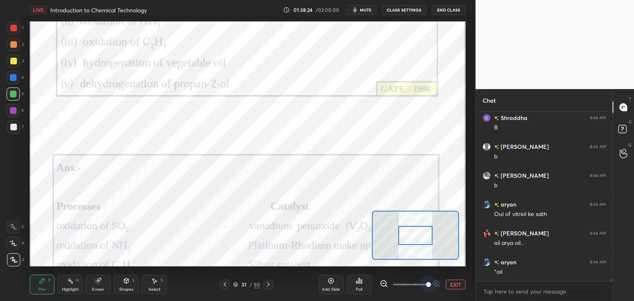
click at [424, 288] on span at bounding box center [410, 285] width 35 height 12
click at [426, 287] on span at bounding box center [428, 284] width 5 height 5
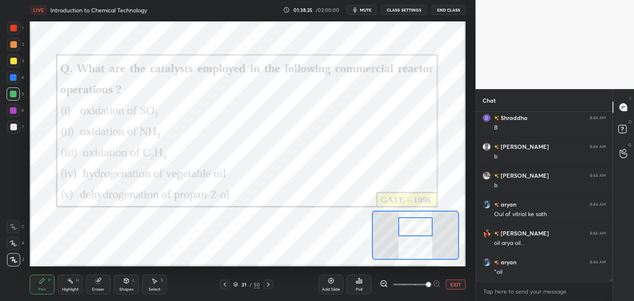
drag, startPoint x: 419, startPoint y: 237, endPoint x: 419, endPoint y: 230, distance: 7.4
click at [419, 230] on div at bounding box center [415, 227] width 34 height 19
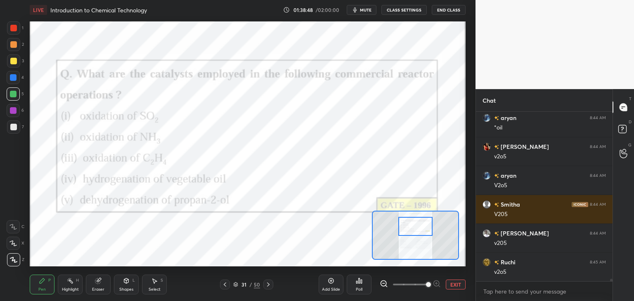
scroll to position [12417, 0]
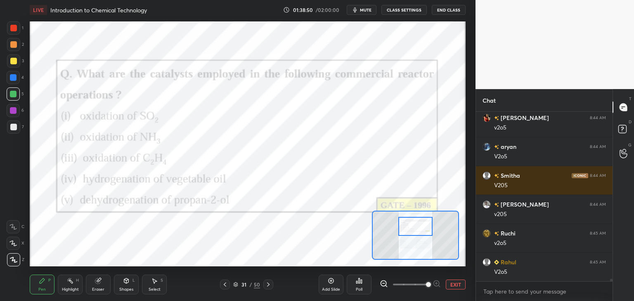
click at [224, 286] on icon at bounding box center [225, 285] width 7 height 7
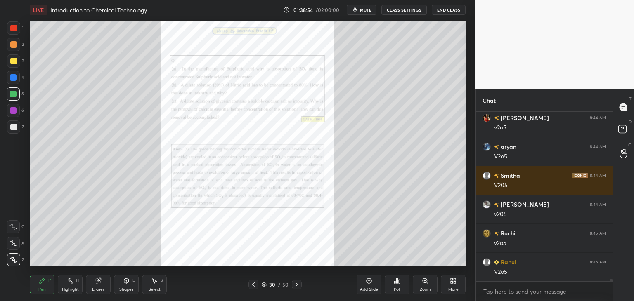
click at [255, 286] on icon at bounding box center [253, 285] width 7 height 7
click at [419, 286] on div "Zoom" at bounding box center [425, 285] width 25 height 20
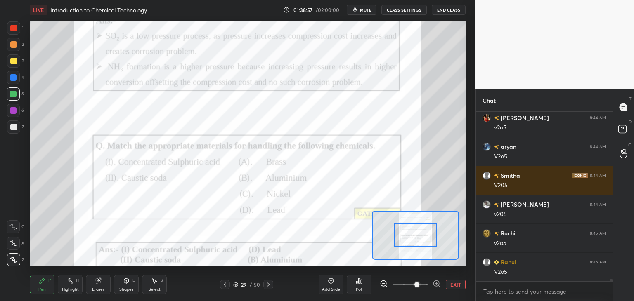
click at [419, 286] on span at bounding box center [410, 285] width 35 height 12
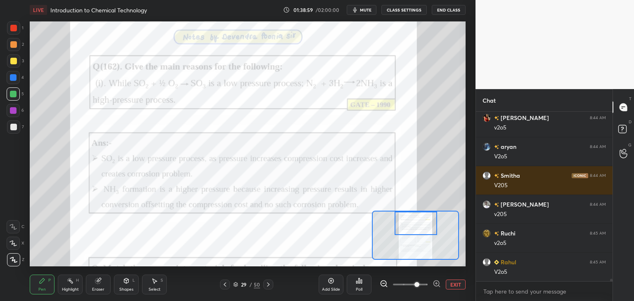
drag, startPoint x: 412, startPoint y: 237, endPoint x: 413, endPoint y: 217, distance: 19.8
click at [413, 217] on div at bounding box center [416, 224] width 43 height 24
click at [434, 284] on icon at bounding box center [437, 284] width 8 height 8
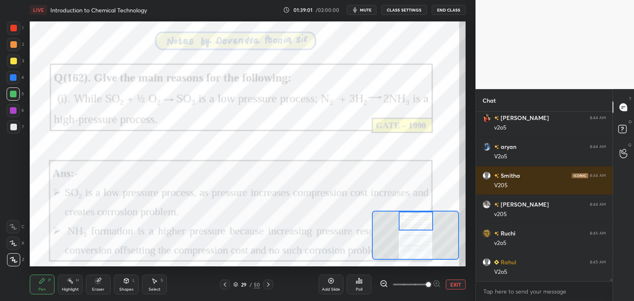
click at [416, 222] on div at bounding box center [416, 221] width 34 height 19
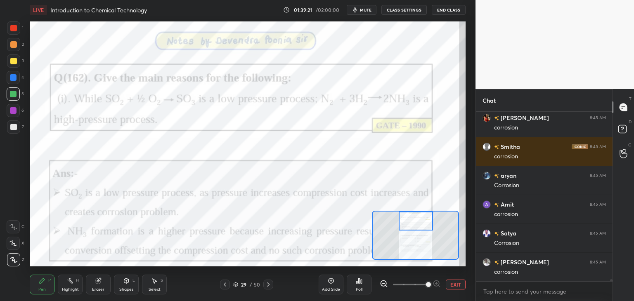
scroll to position [12648, 0]
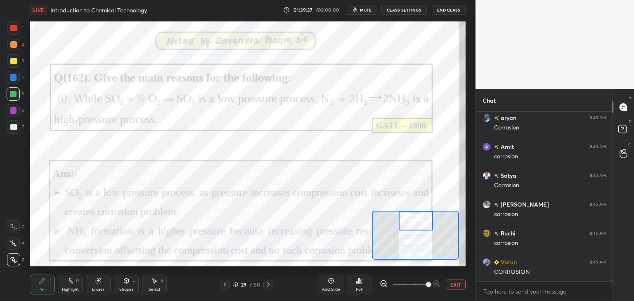
click at [226, 286] on icon at bounding box center [225, 285] width 7 height 7
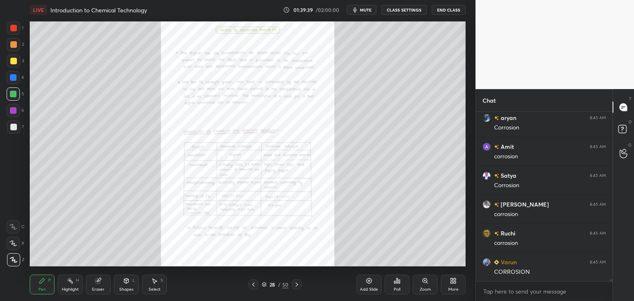
click at [253, 286] on icon at bounding box center [253, 285] width 7 height 7
click at [253, 286] on icon at bounding box center [253, 285] width 2 height 4
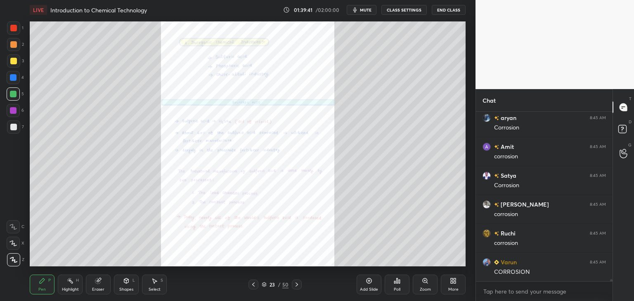
click at [252, 286] on icon at bounding box center [253, 285] width 7 height 7
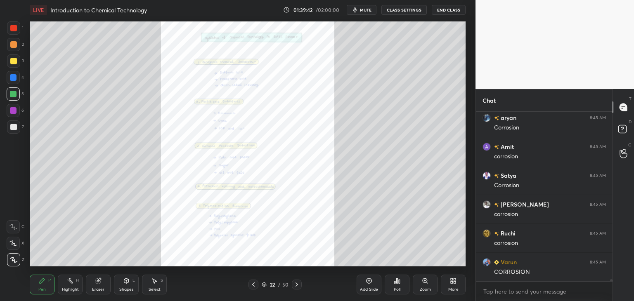
scroll to position [12677, 0]
click at [422, 289] on div "Zoom" at bounding box center [425, 290] width 11 height 4
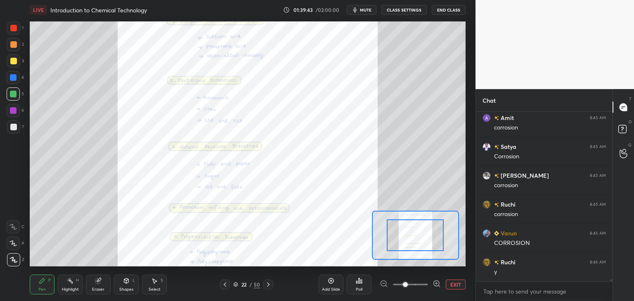
click at [424, 289] on span at bounding box center [410, 285] width 35 height 12
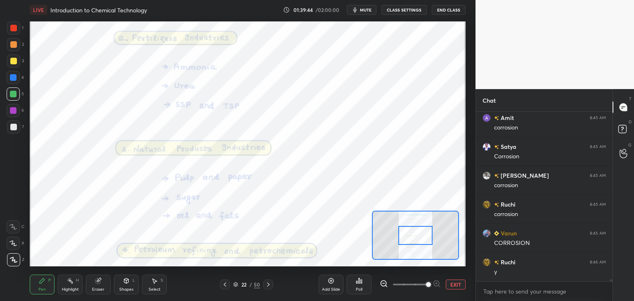
scroll to position [12706, 0]
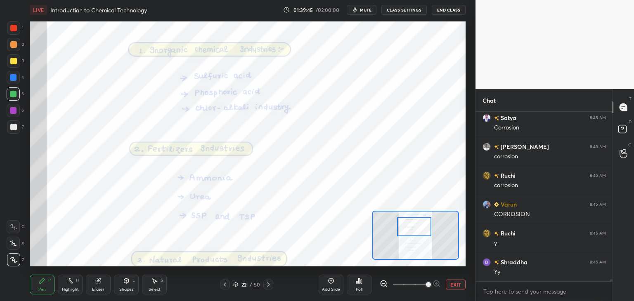
click at [416, 225] on div at bounding box center [414, 227] width 34 height 19
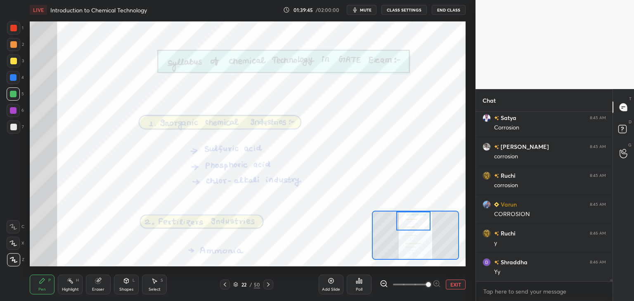
scroll to position [12735, 0]
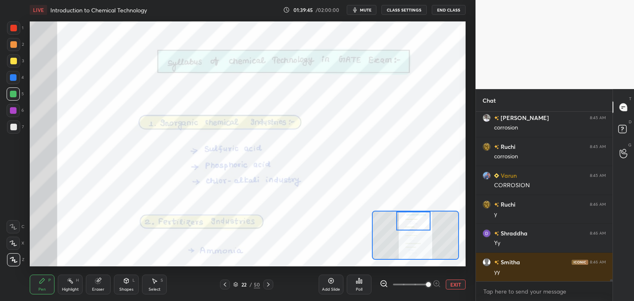
click at [418, 230] on div at bounding box center [413, 221] width 34 height 19
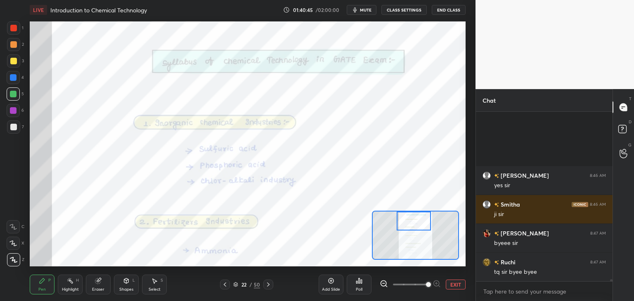
scroll to position [13226, 0]
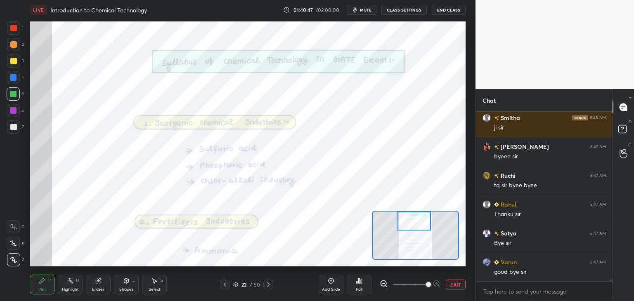
click at [447, 10] on button "End Class" at bounding box center [449, 10] width 34 height 10
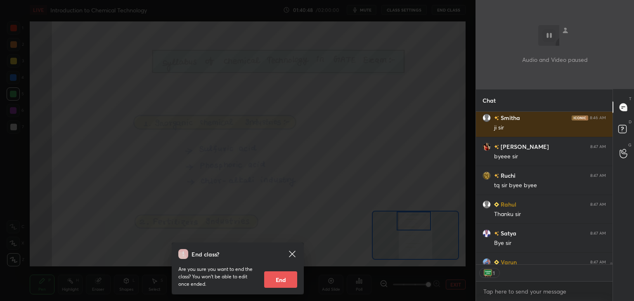
click at [277, 283] on button "End" at bounding box center [280, 280] width 33 height 17
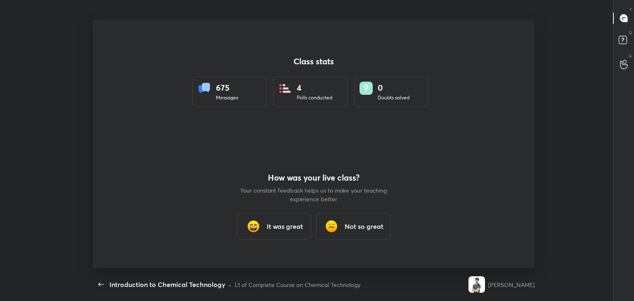
scroll to position [2, 0]
click at [294, 228] on h3 "It was great" at bounding box center [285, 227] width 36 height 10
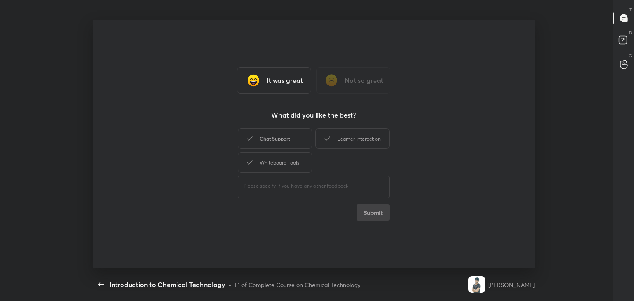
click at [291, 135] on div "Chat Support" at bounding box center [275, 138] width 74 height 21
drag, startPoint x: 287, startPoint y: 156, endPoint x: 324, endPoint y: 145, distance: 38.6
click at [288, 154] on div "Whiteboard Tools" at bounding box center [275, 162] width 74 height 21
drag, startPoint x: 340, startPoint y: 137, endPoint x: 343, endPoint y: 151, distance: 14.1
click at [339, 137] on div "Learner Interaction" at bounding box center [352, 138] width 74 height 21
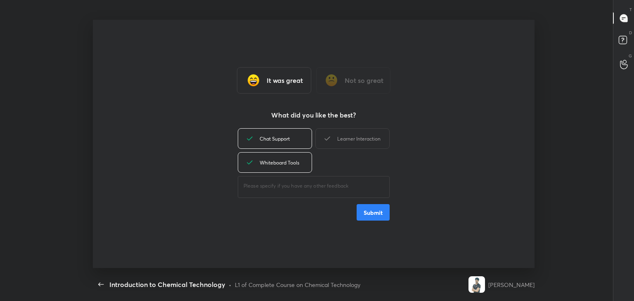
type textarea "x"
click at [362, 210] on button "Submit" at bounding box center [373, 212] width 33 height 17
